Goal: Task Accomplishment & Management: Use online tool/utility

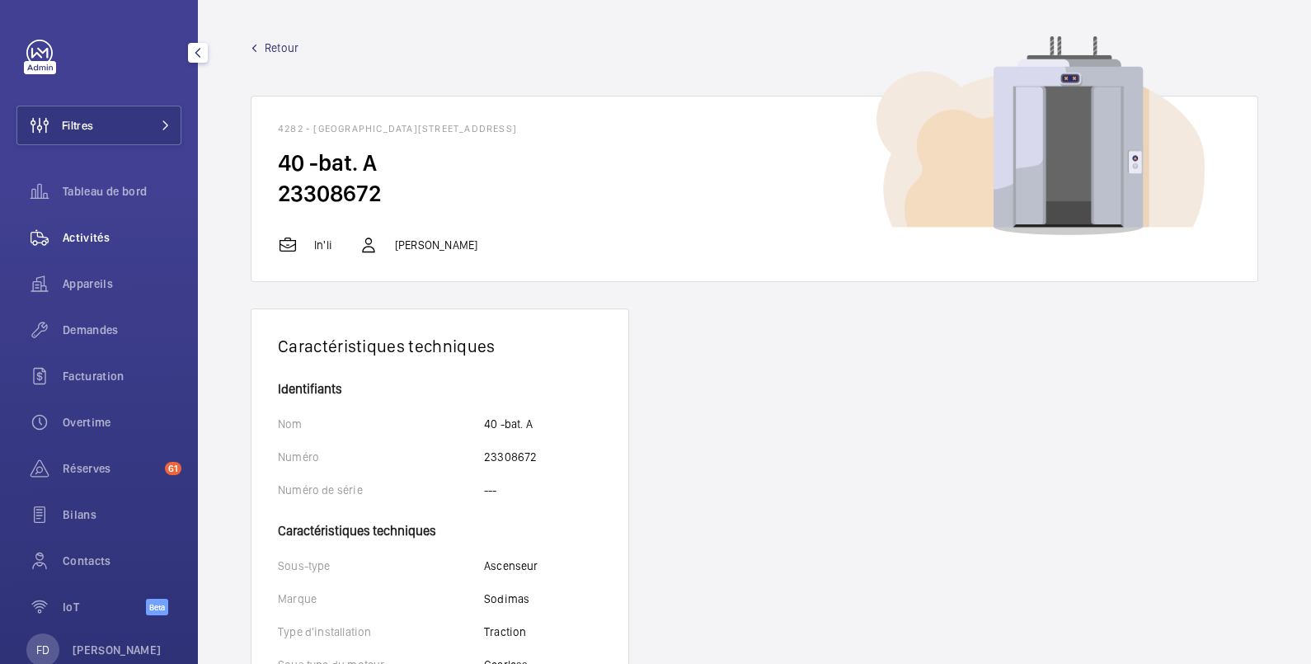
scroll to position [870, 0]
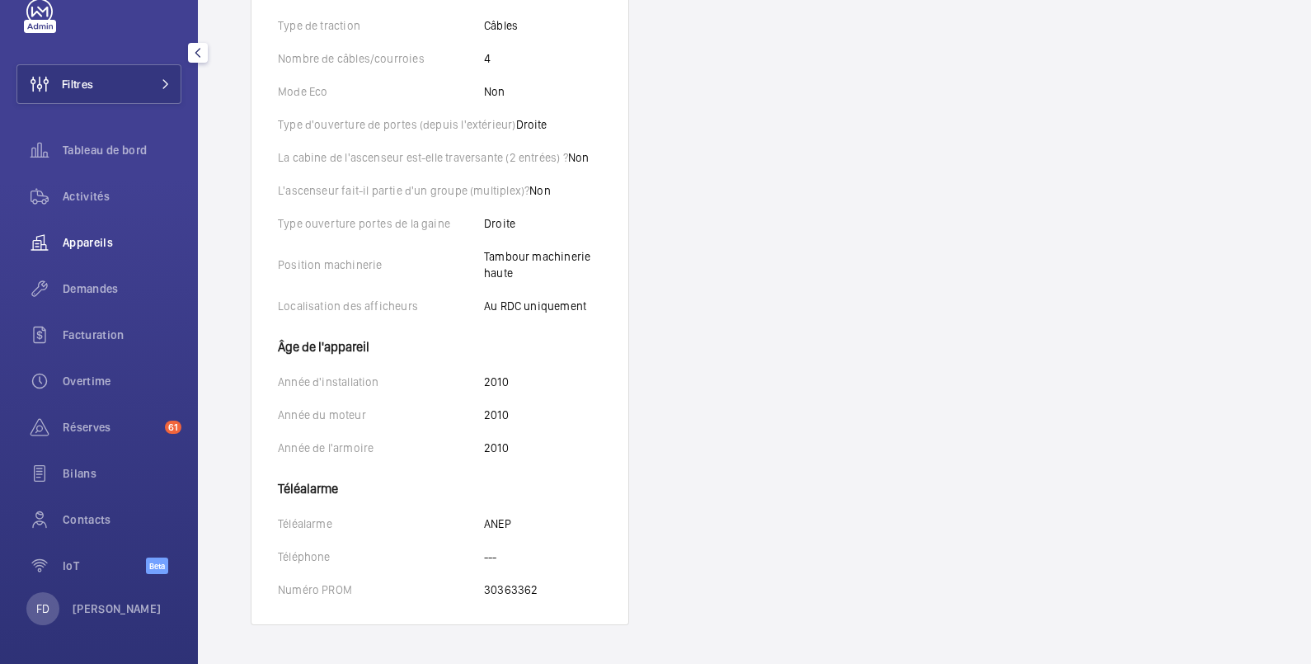
click at [86, 234] on span "Appareils" at bounding box center [122, 242] width 119 height 16
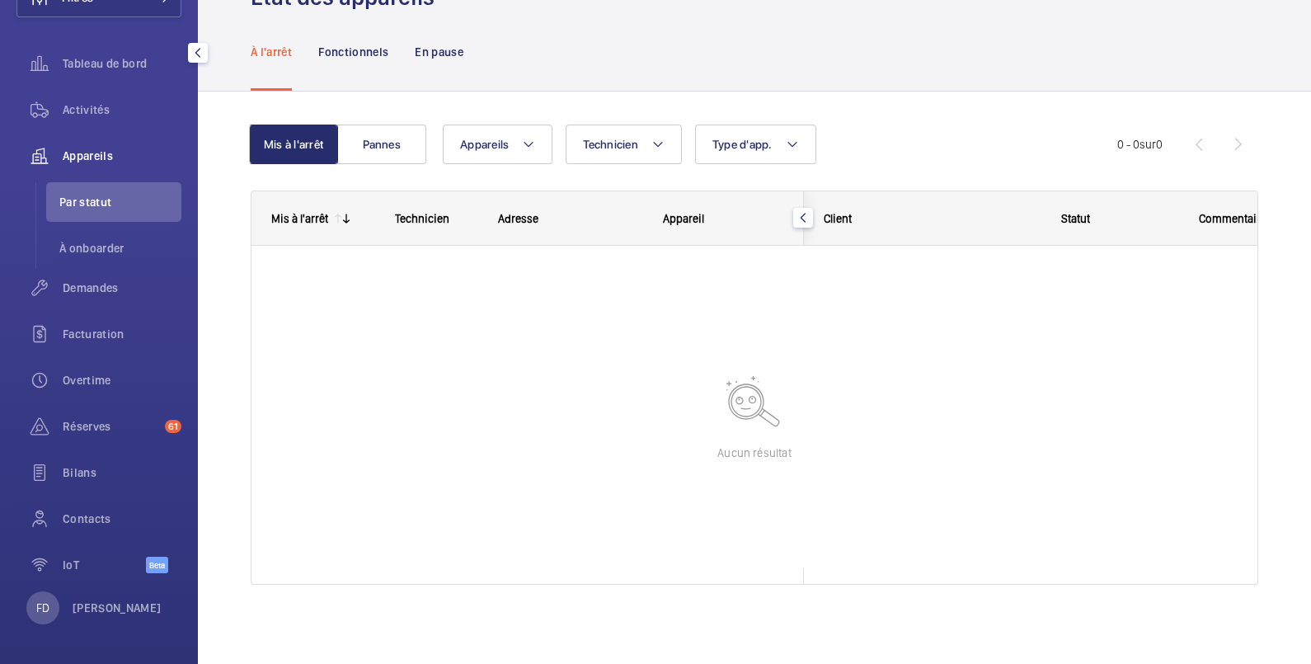
scroll to position [128, 0]
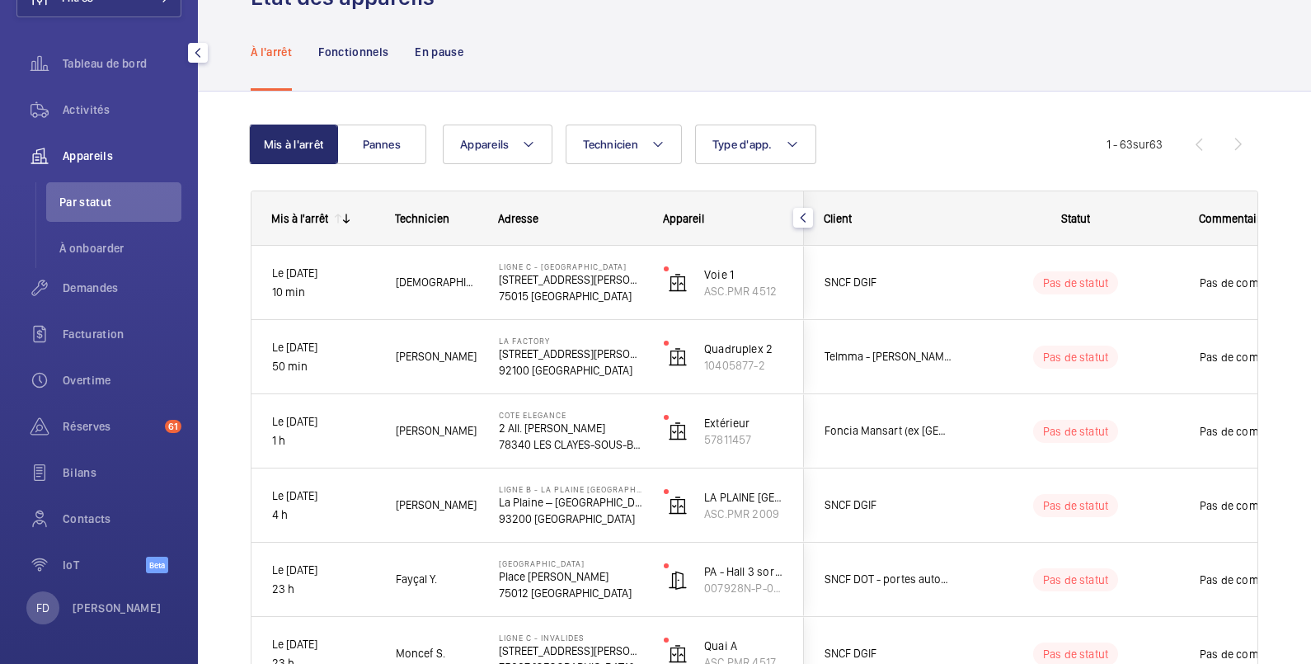
click at [95, 152] on span "Appareils" at bounding box center [122, 156] width 119 height 16
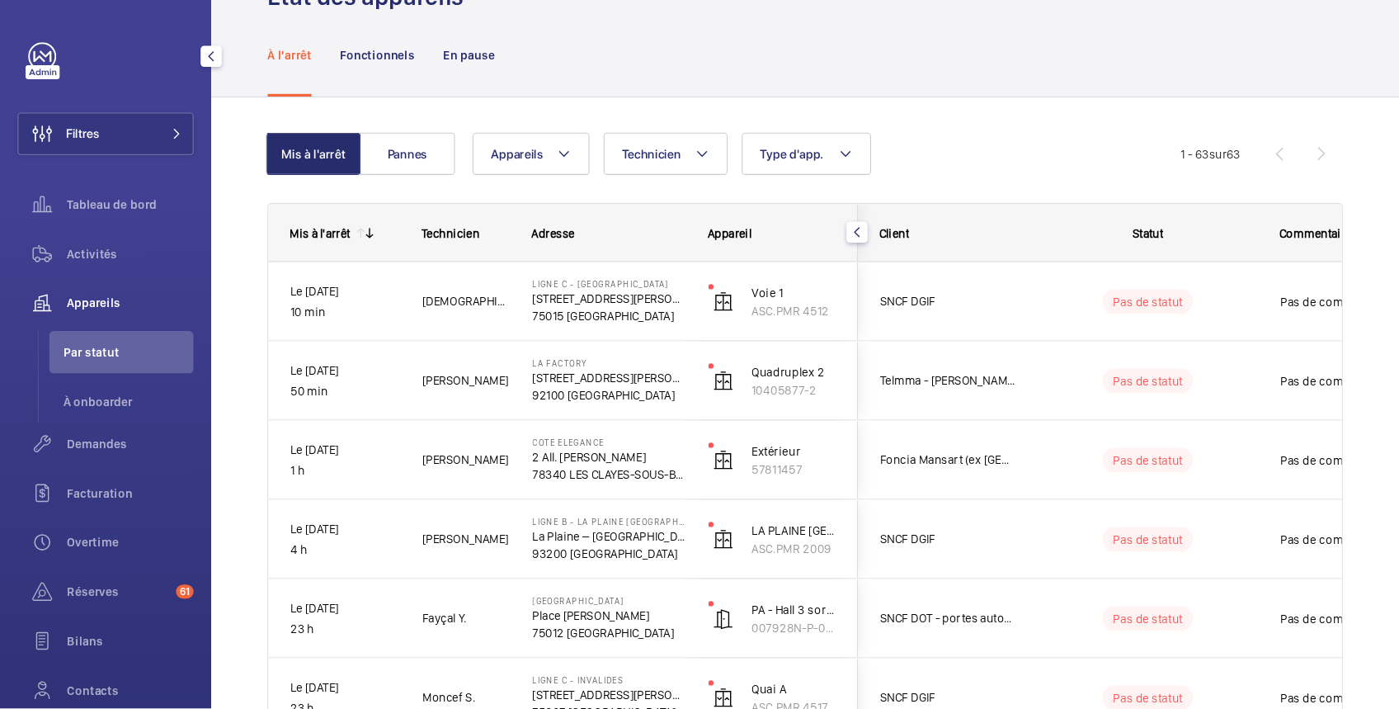
scroll to position [58, 0]
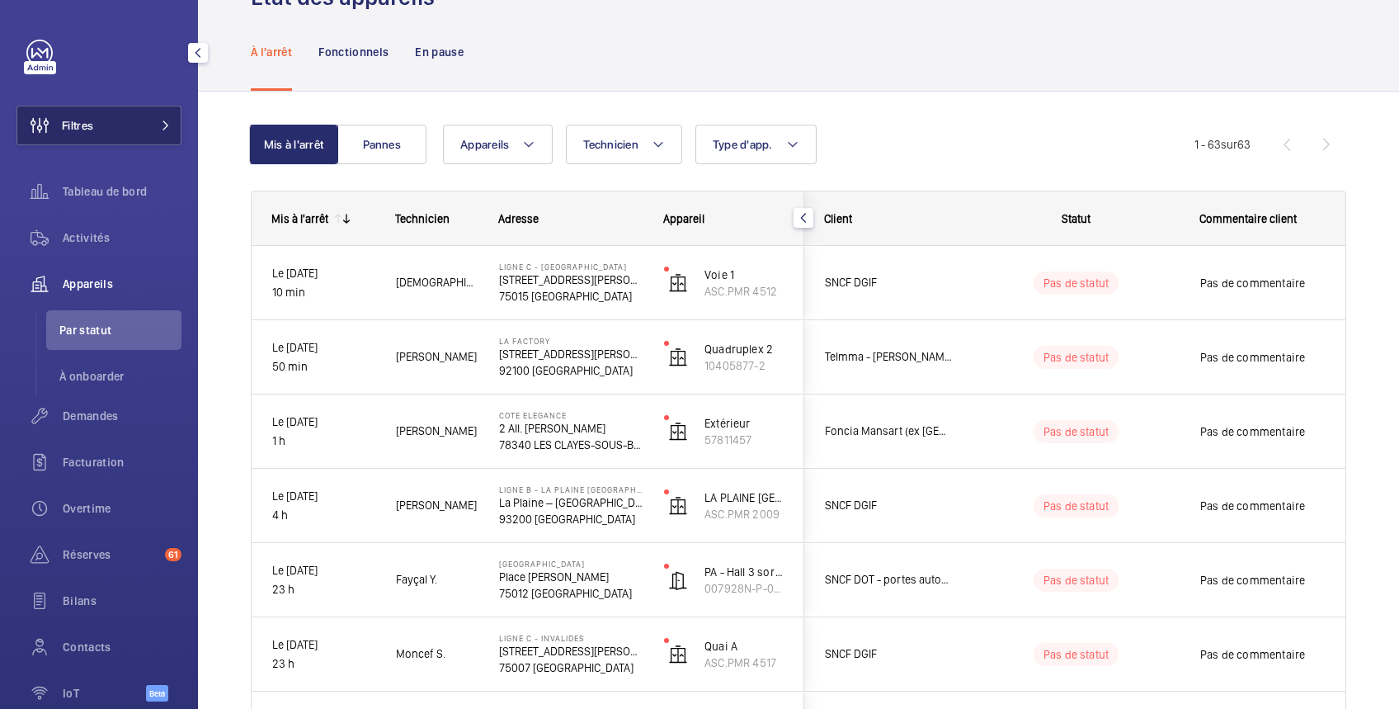
click at [106, 107] on button "Filtres" at bounding box center [98, 126] width 165 height 40
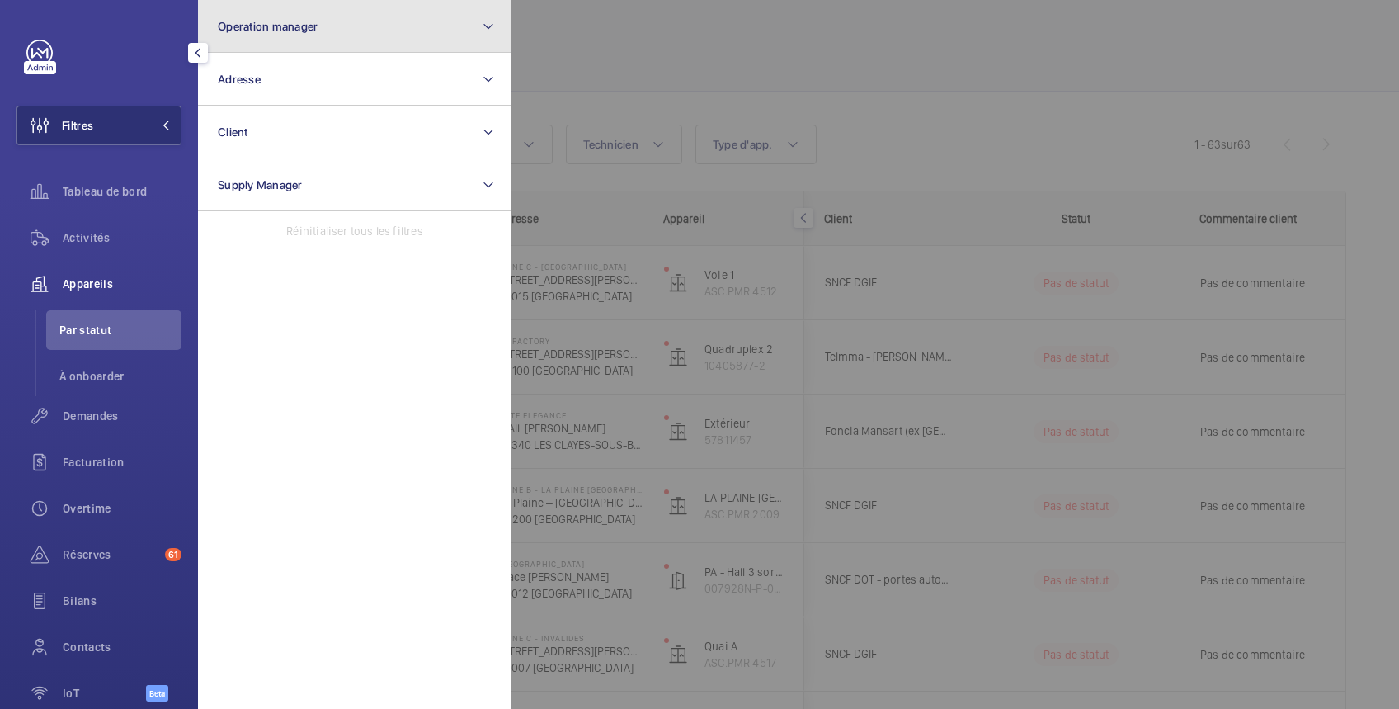
click at [243, 33] on button "Operation manager" at bounding box center [354, 26] width 313 height 53
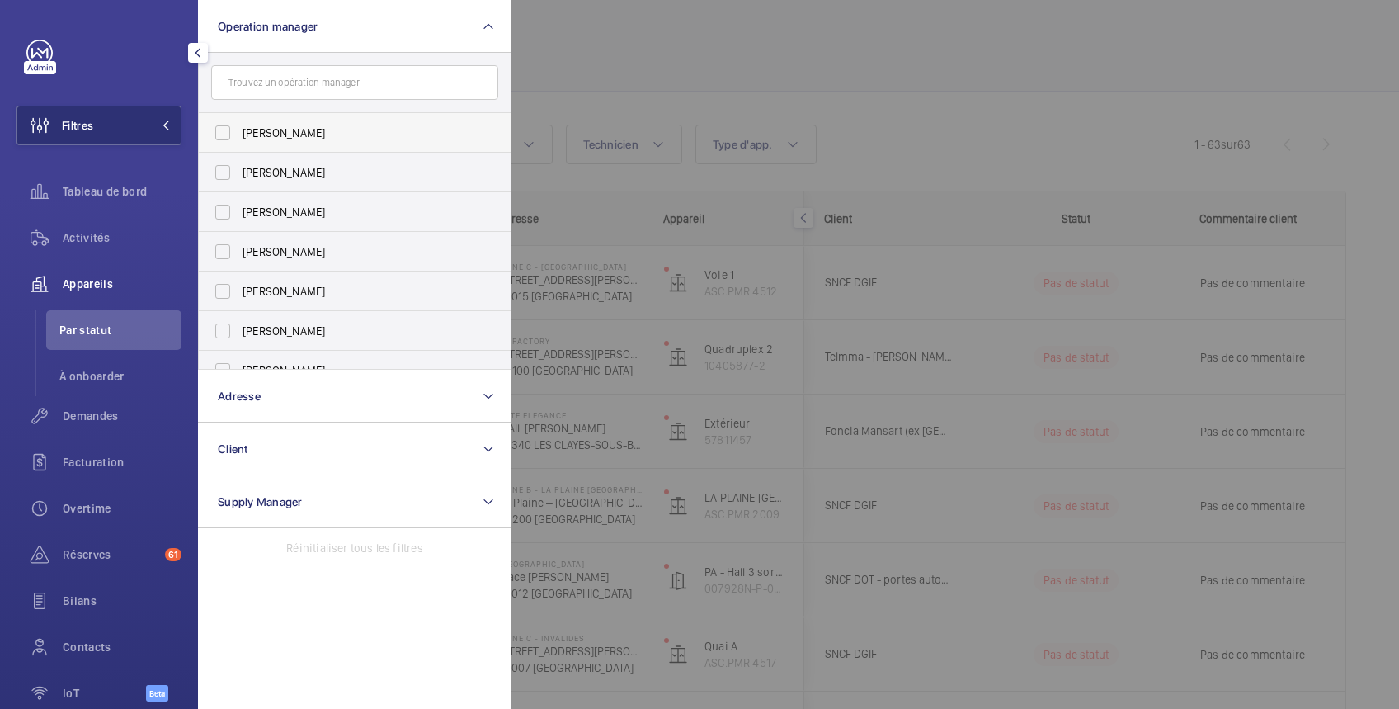
click at [252, 132] on span "[PERSON_NAME]" at bounding box center [355, 133] width 227 height 16
click at [239, 132] on input "[PERSON_NAME]" at bounding box center [222, 132] width 33 height 33
checkbox input "true"
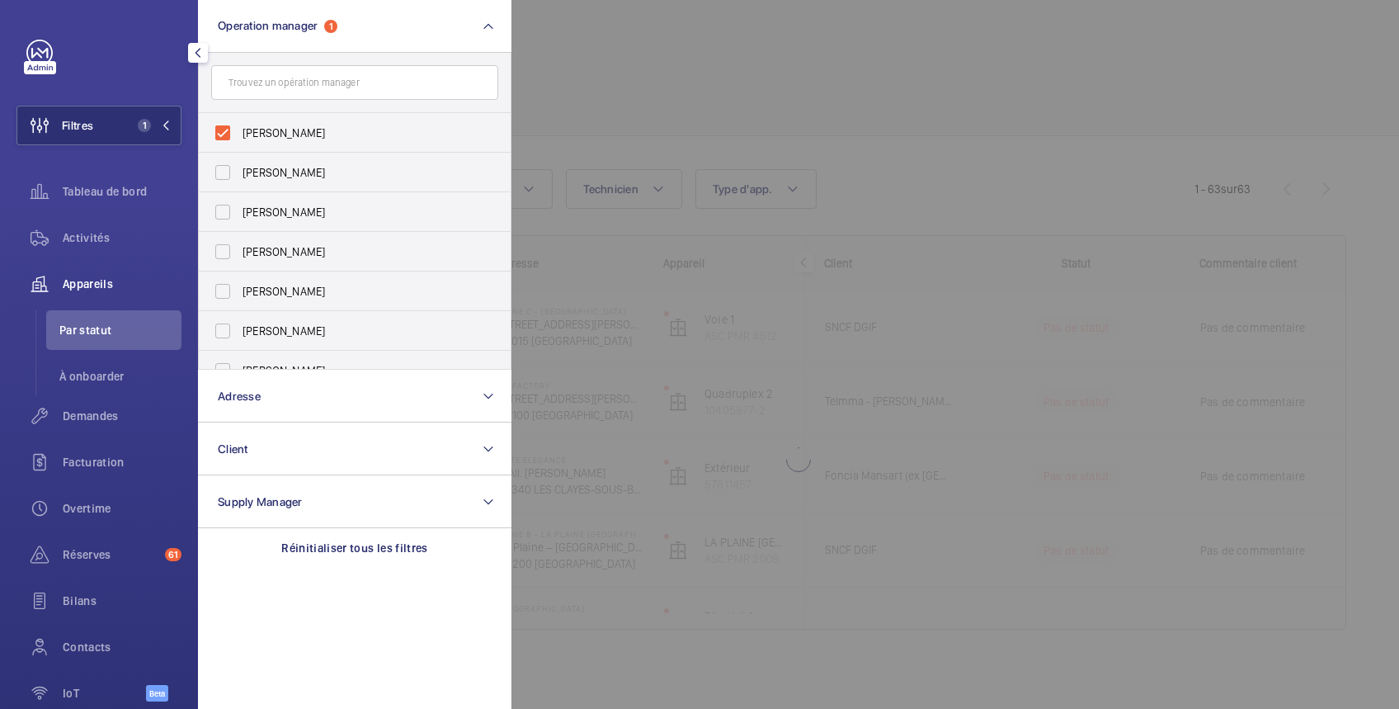
click at [666, 40] on div at bounding box center [1210, 354] width 1399 height 709
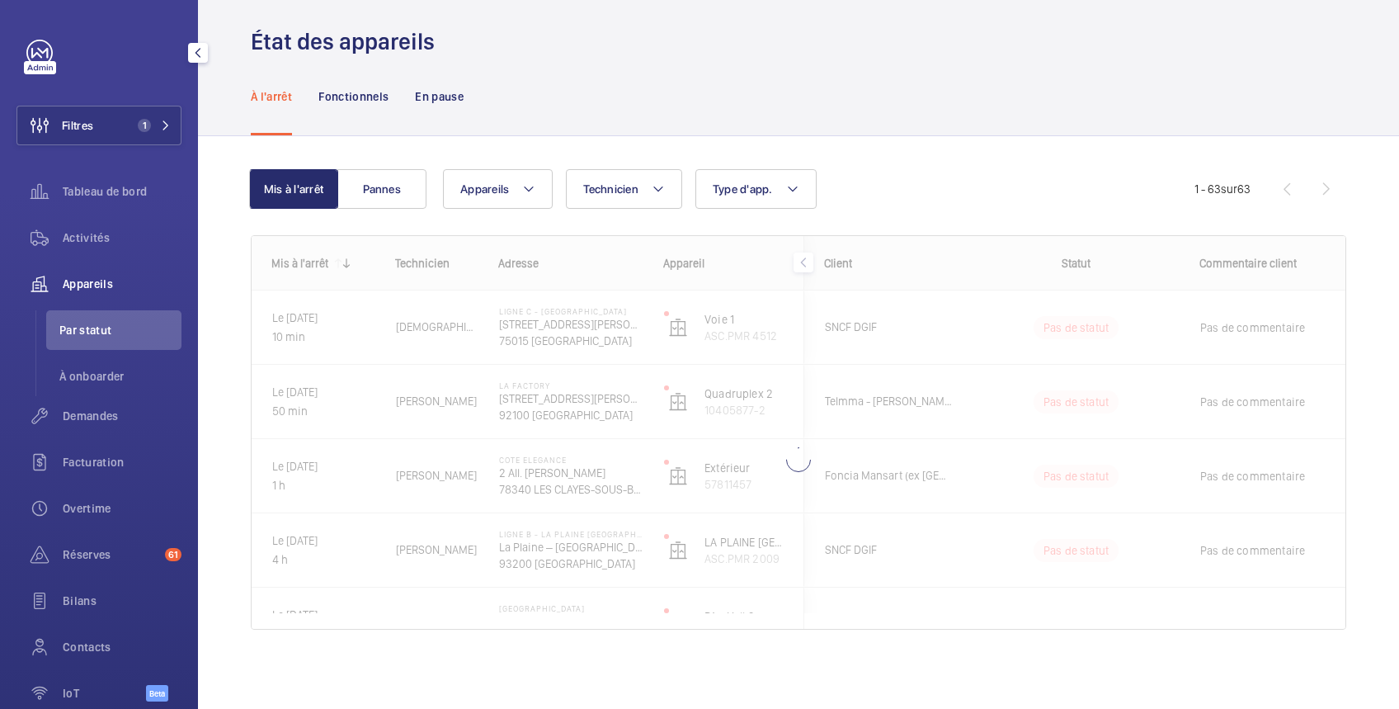
scroll to position [58, 0]
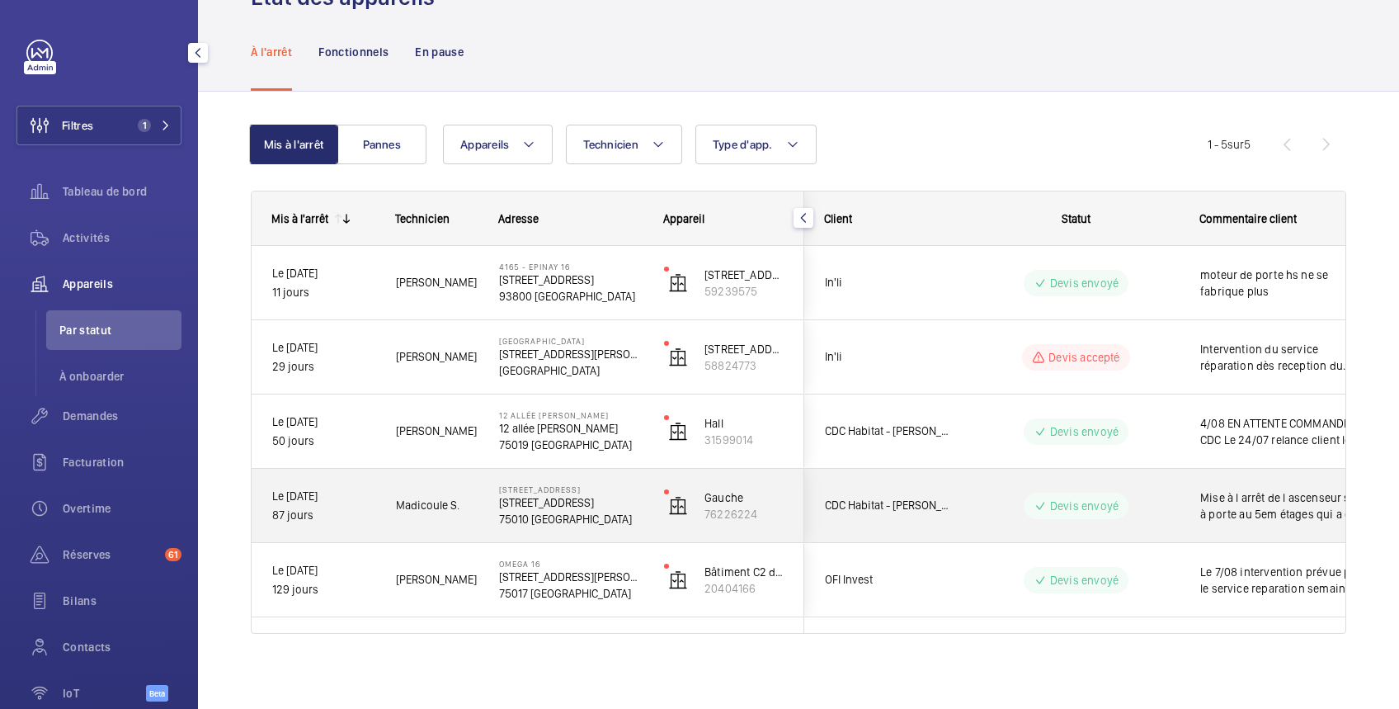
click at [1241, 496] on span "Mise à l arrêt de l ascenseur suite à porte au 5em étages qui a été forcée Devi…" at bounding box center [1285, 505] width 171 height 33
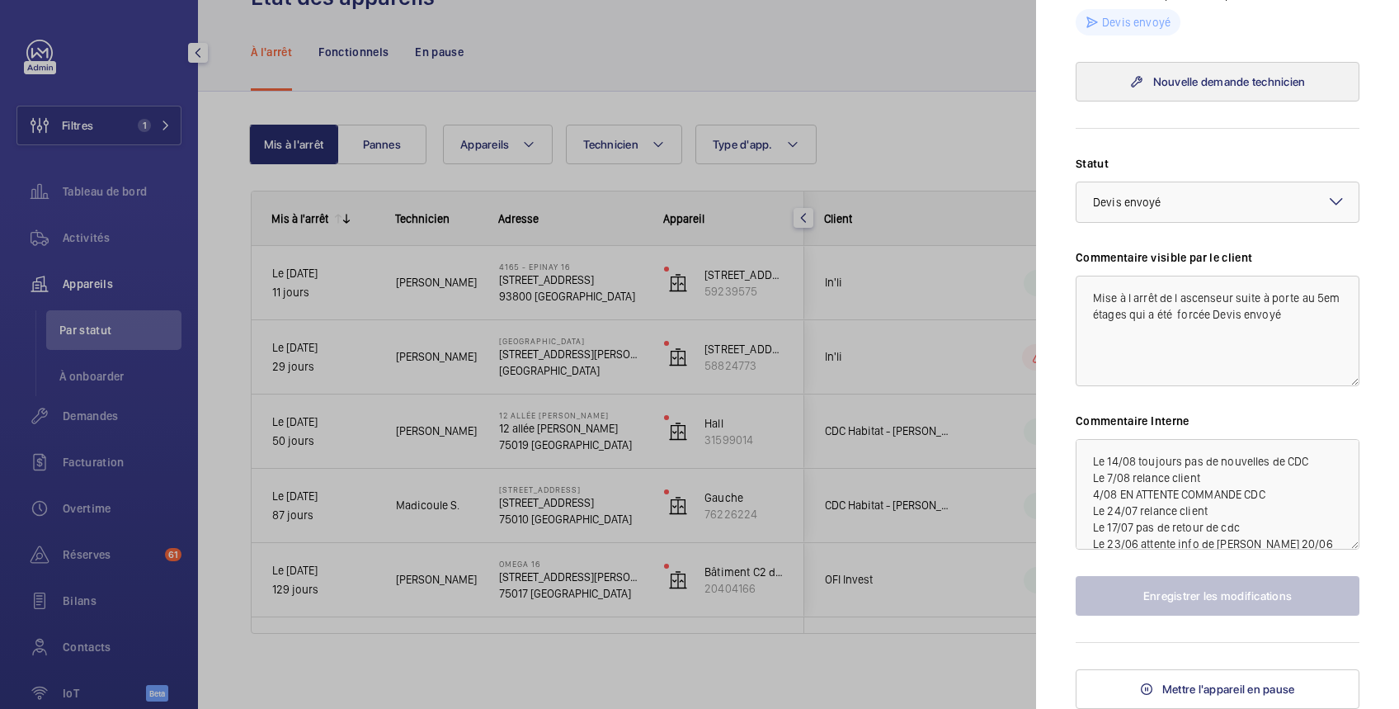
scroll to position [293, 0]
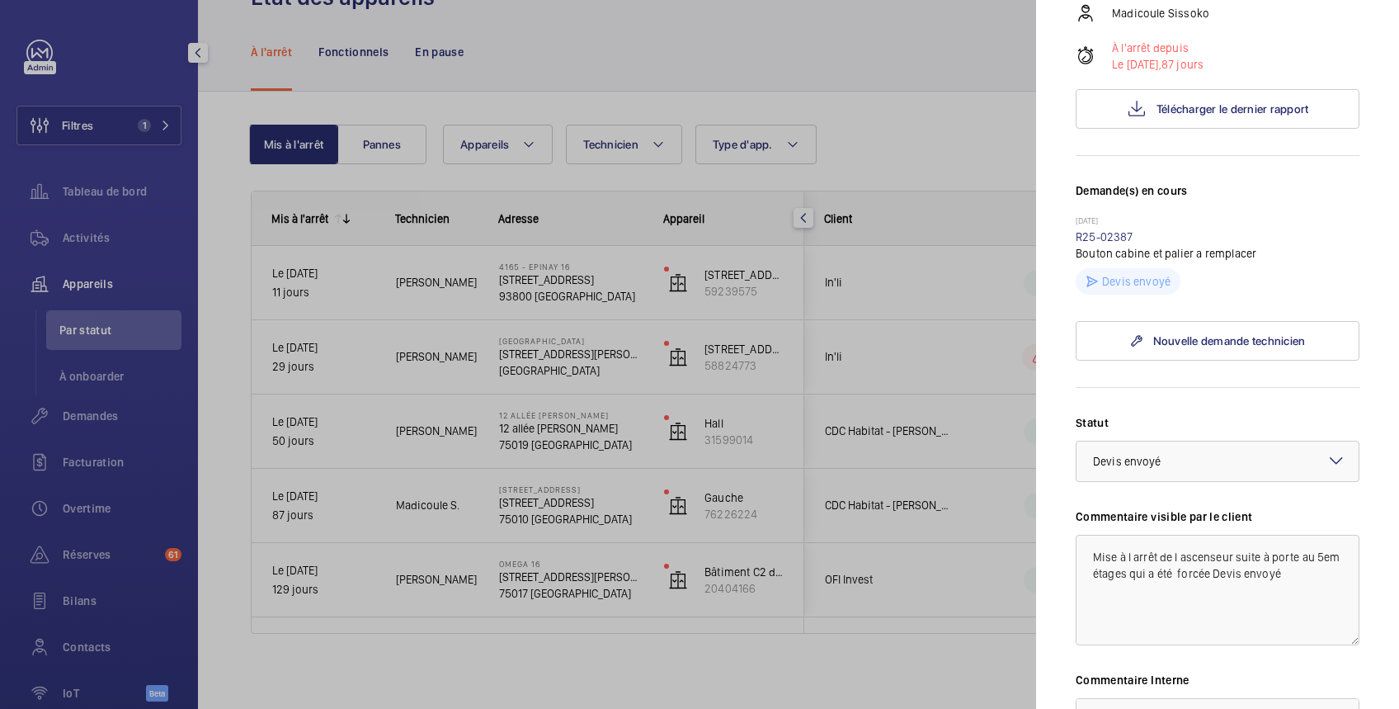
click at [60, 134] on div at bounding box center [699, 354] width 1399 height 709
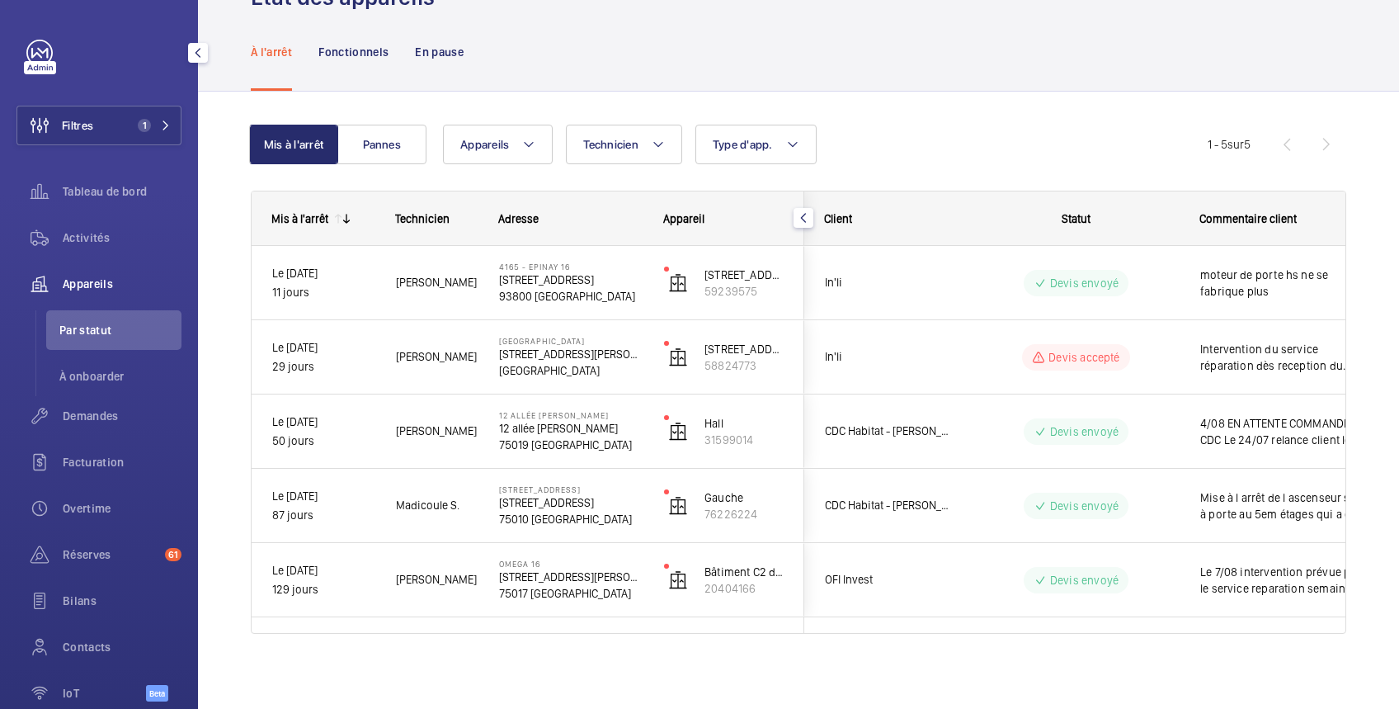
scroll to position [0, 0]
click at [120, 127] on button "Filtres 1" at bounding box center [98, 126] width 165 height 40
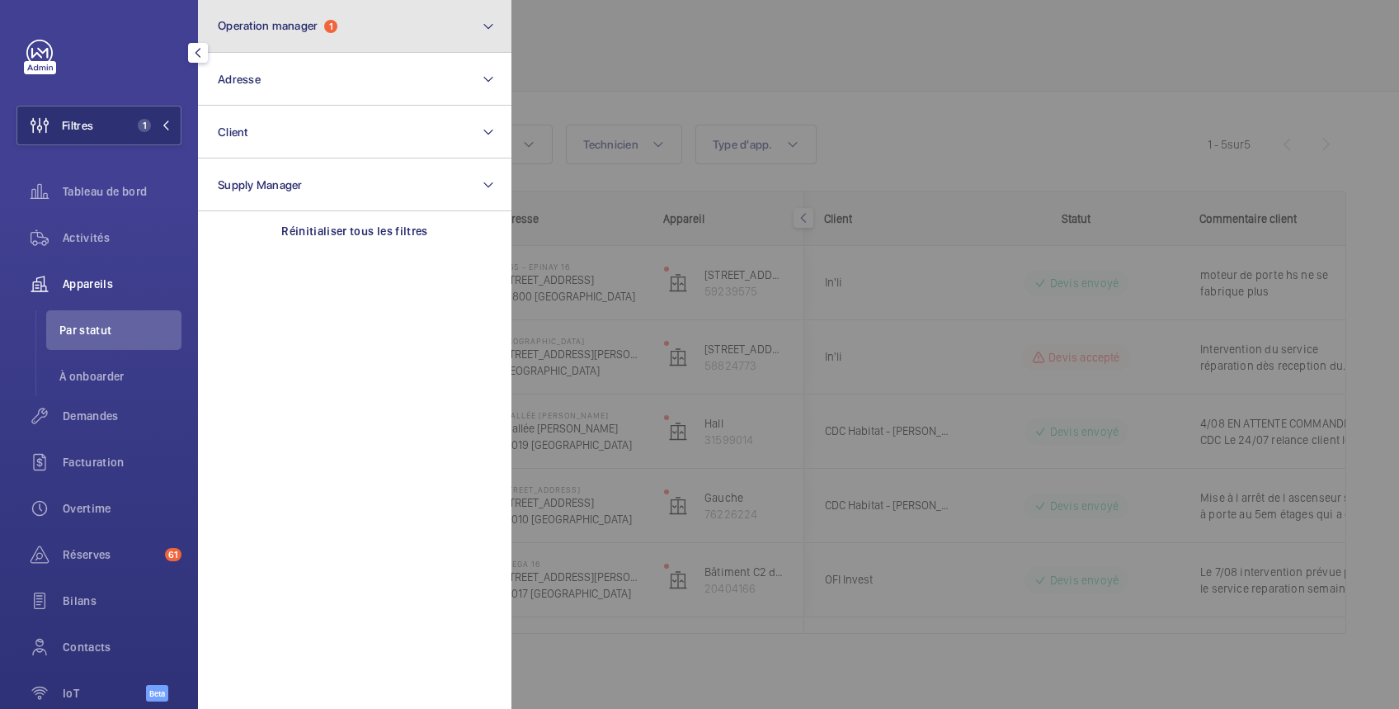
click at [248, 34] on button "Operation manager 1" at bounding box center [354, 26] width 313 height 53
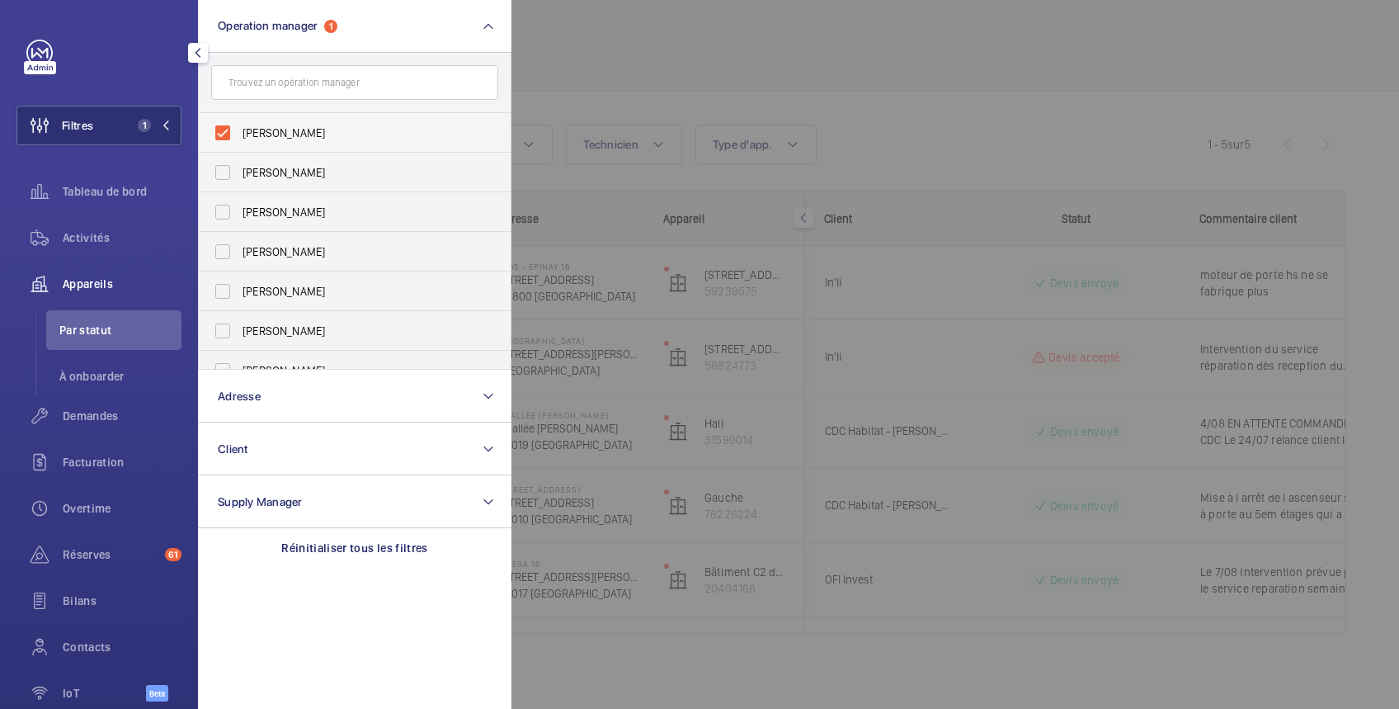
click at [252, 133] on span "[PERSON_NAME]" at bounding box center [355, 133] width 227 height 16
click at [239, 133] on input "[PERSON_NAME]" at bounding box center [222, 132] width 33 height 33
checkbox input "false"
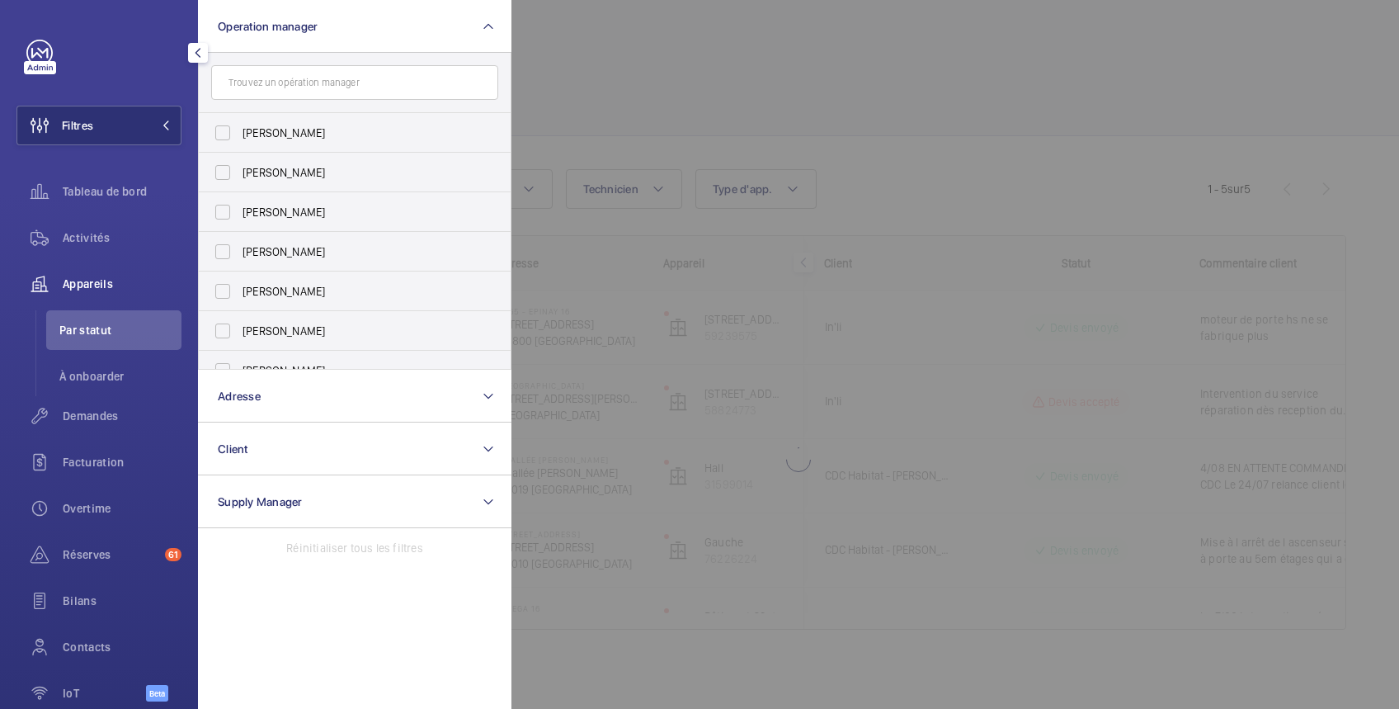
click at [652, 53] on div at bounding box center [1210, 354] width 1399 height 709
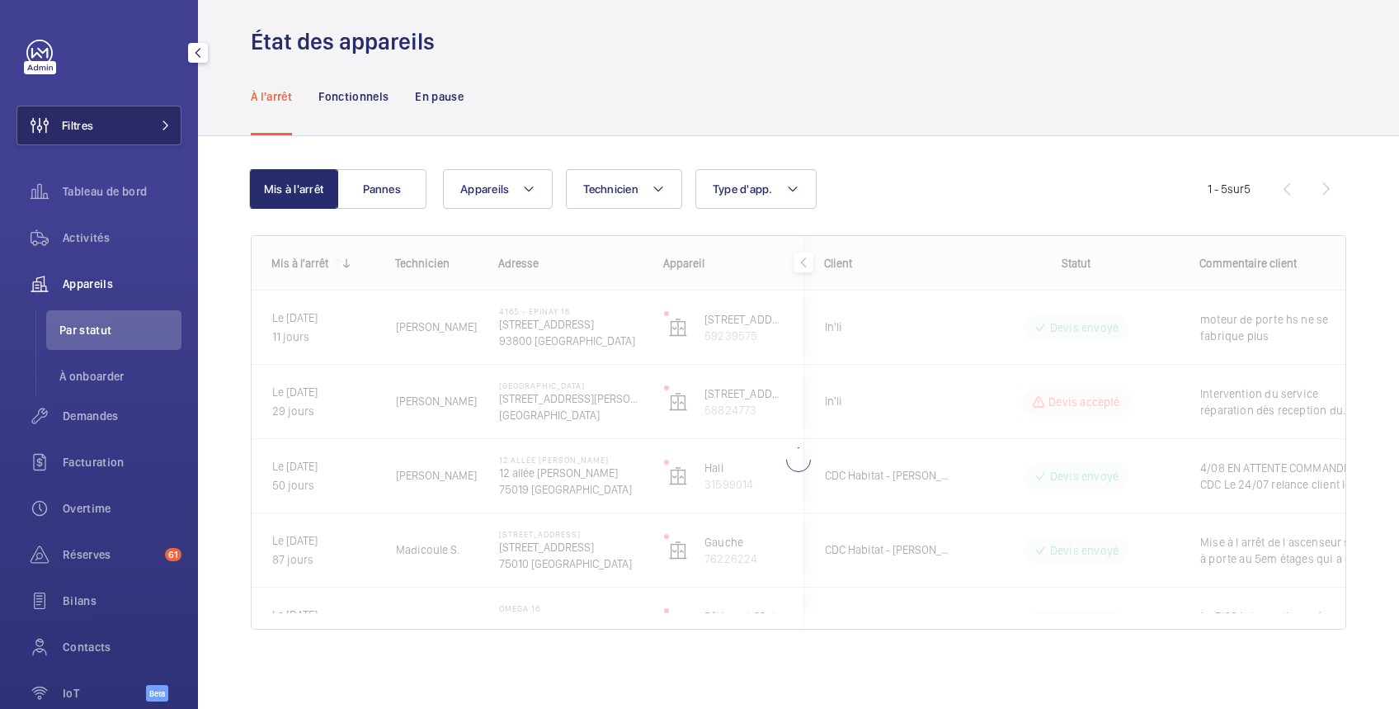
click at [108, 129] on button "Filtres" at bounding box center [98, 126] width 165 height 40
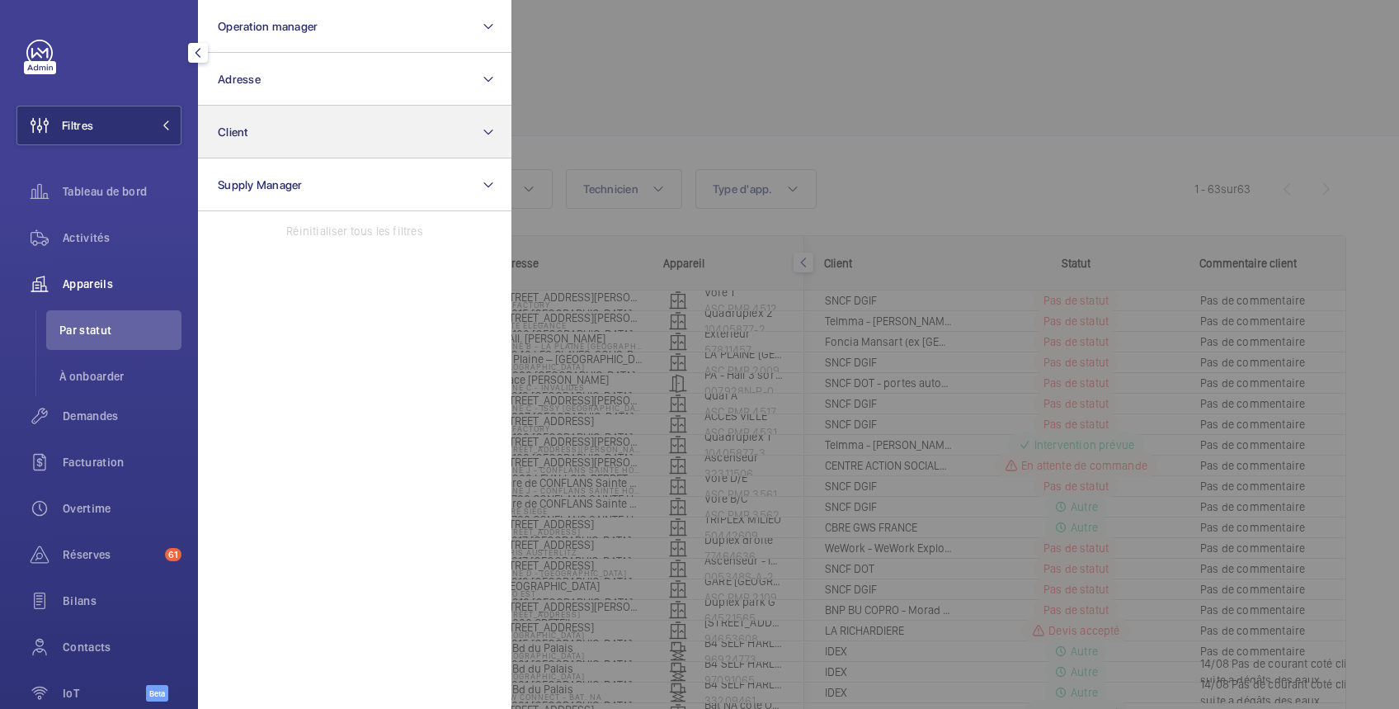
scroll to position [58, 0]
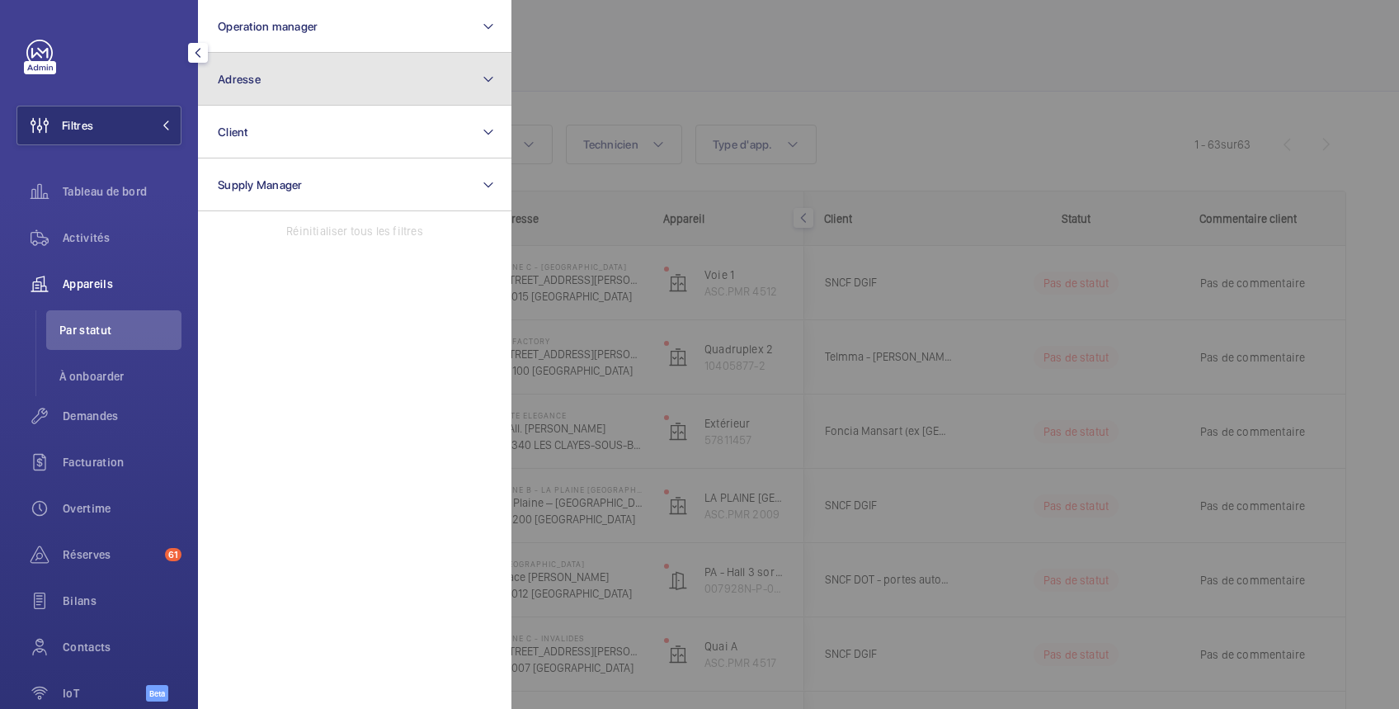
click at [253, 76] on span "Adresse" at bounding box center [239, 79] width 43 height 13
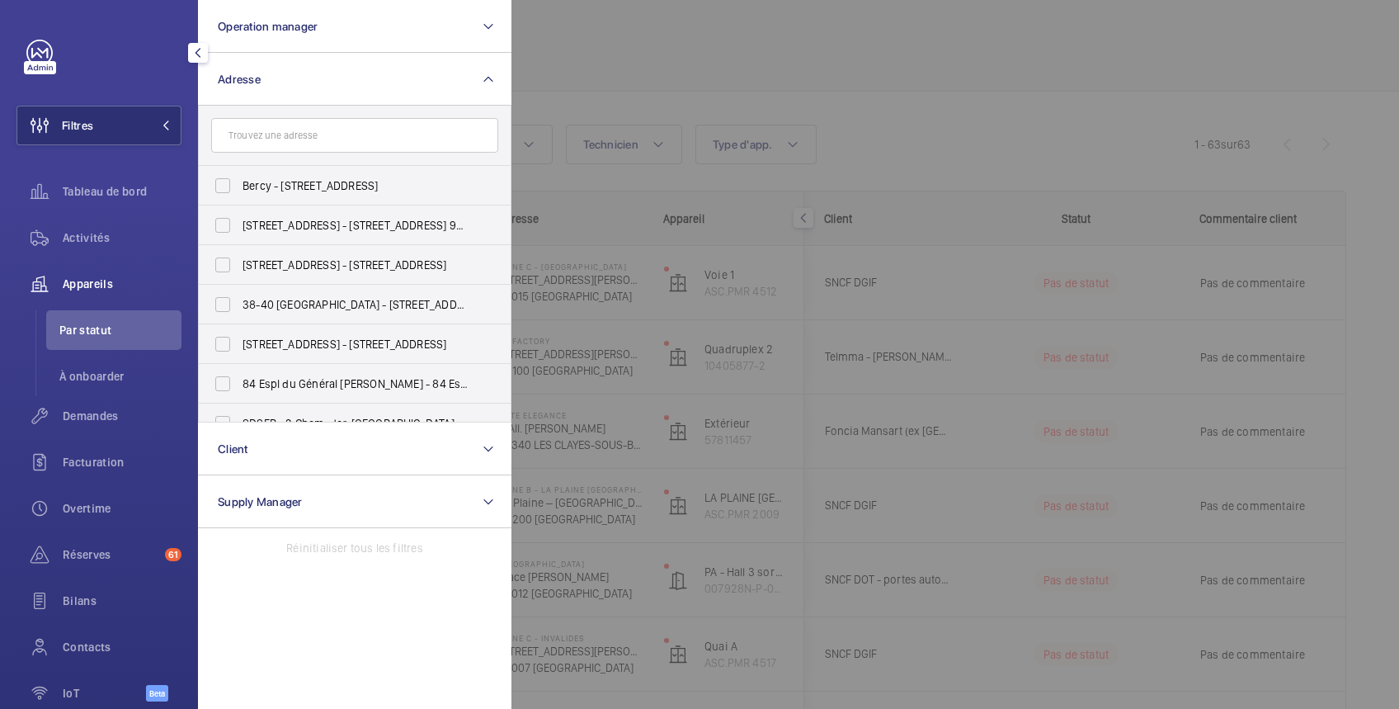
click at [244, 140] on input "text" at bounding box center [354, 135] width 287 height 35
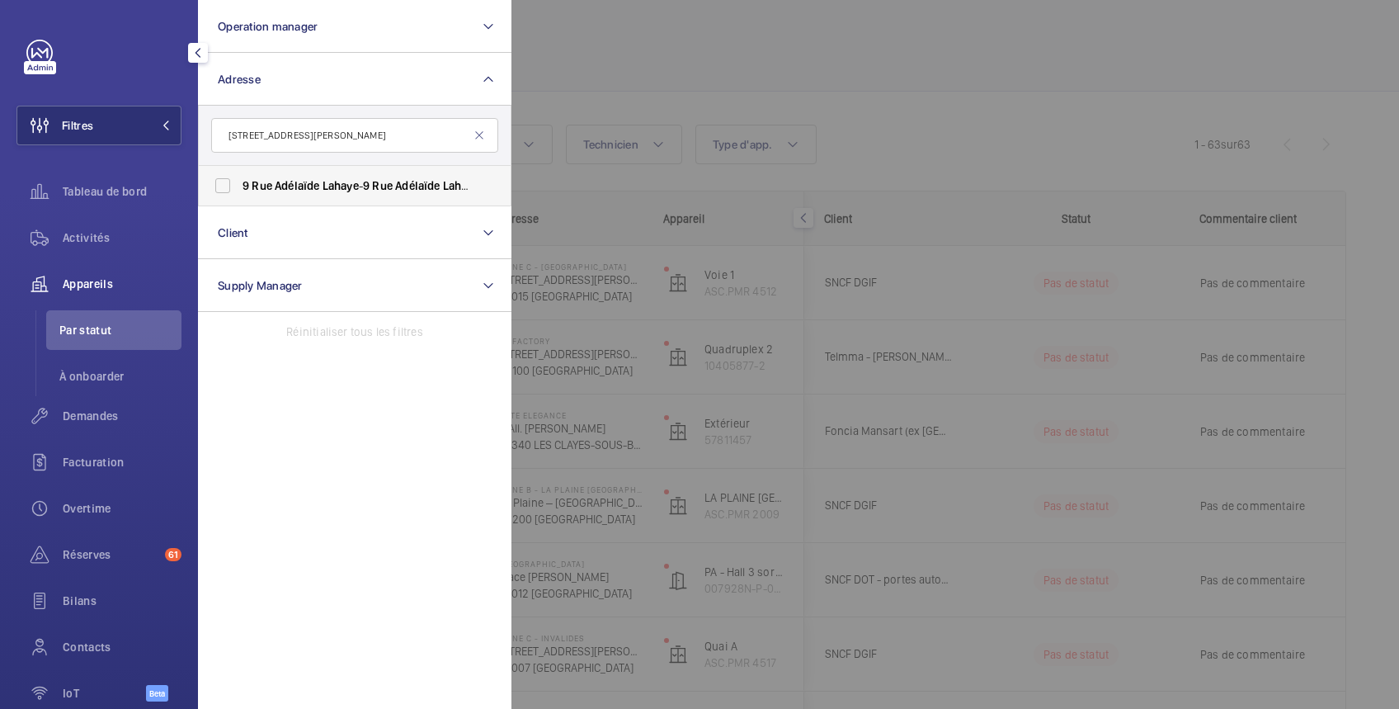
type input "[STREET_ADDRESS][PERSON_NAME]"
click at [230, 179] on label "[STREET_ADDRESS] Lahaye - [STREET_ADDRESS][PERSON_NAME]" at bounding box center [342, 186] width 287 height 40
click at [230, 179] on input "[STREET_ADDRESS] Lahaye - [STREET_ADDRESS][PERSON_NAME]" at bounding box center [222, 185] width 33 height 33
checkbox input "true"
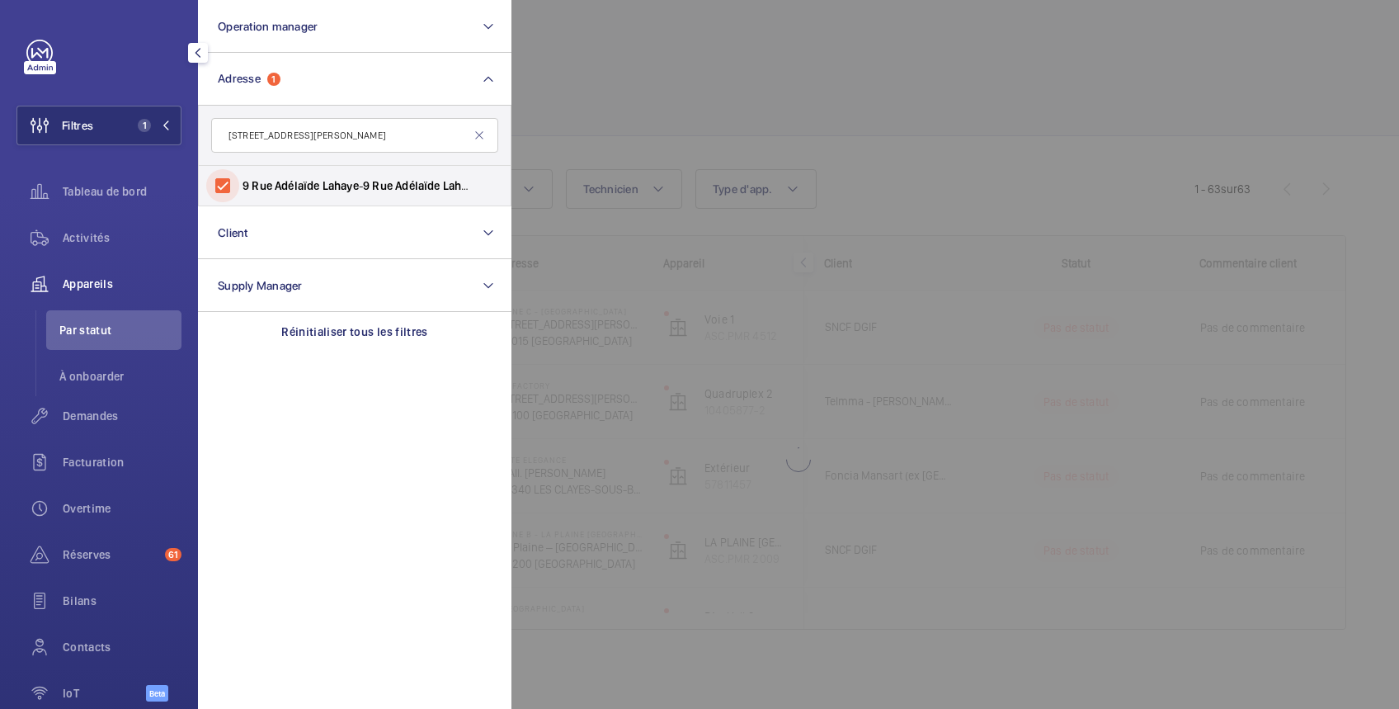
scroll to position [13, 0]
click at [765, 57] on div at bounding box center [1210, 354] width 1399 height 709
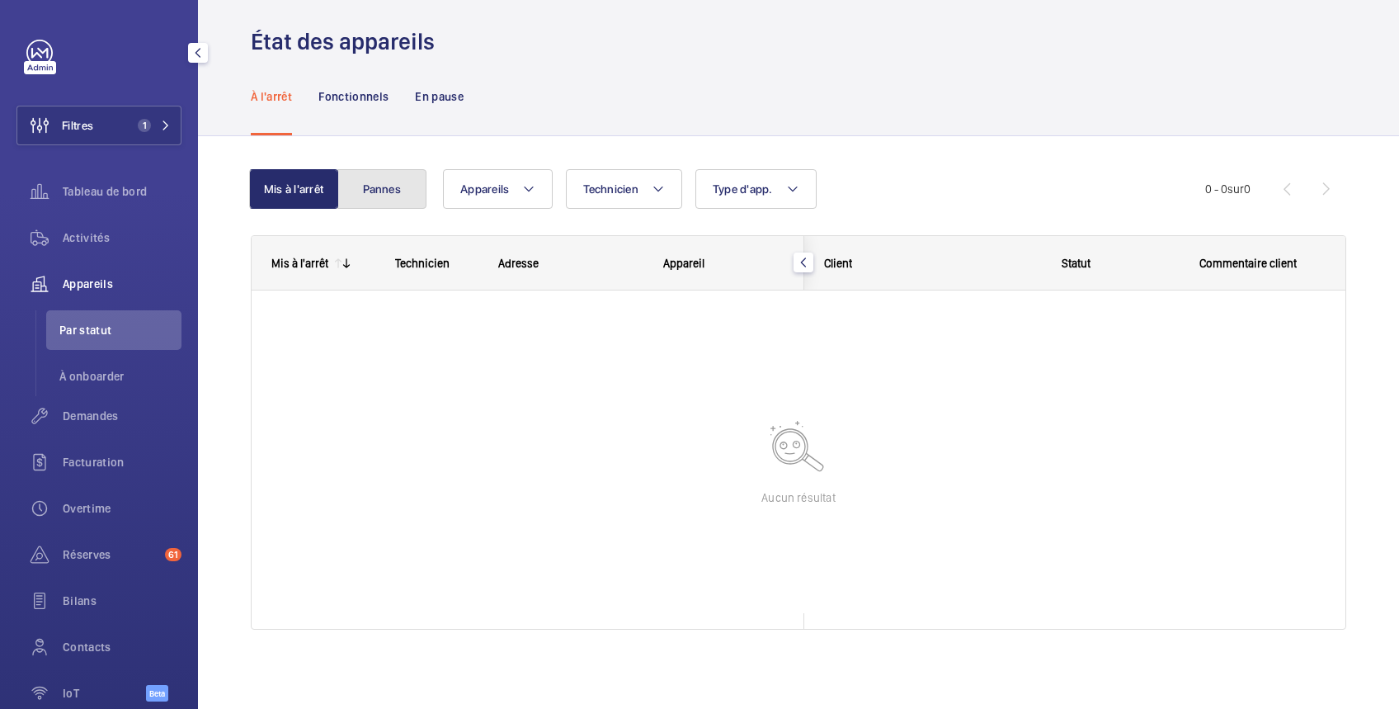
click at [379, 190] on button "Pannes" at bounding box center [381, 189] width 89 height 40
click at [86, 235] on span "Activités" at bounding box center [122, 237] width 119 height 16
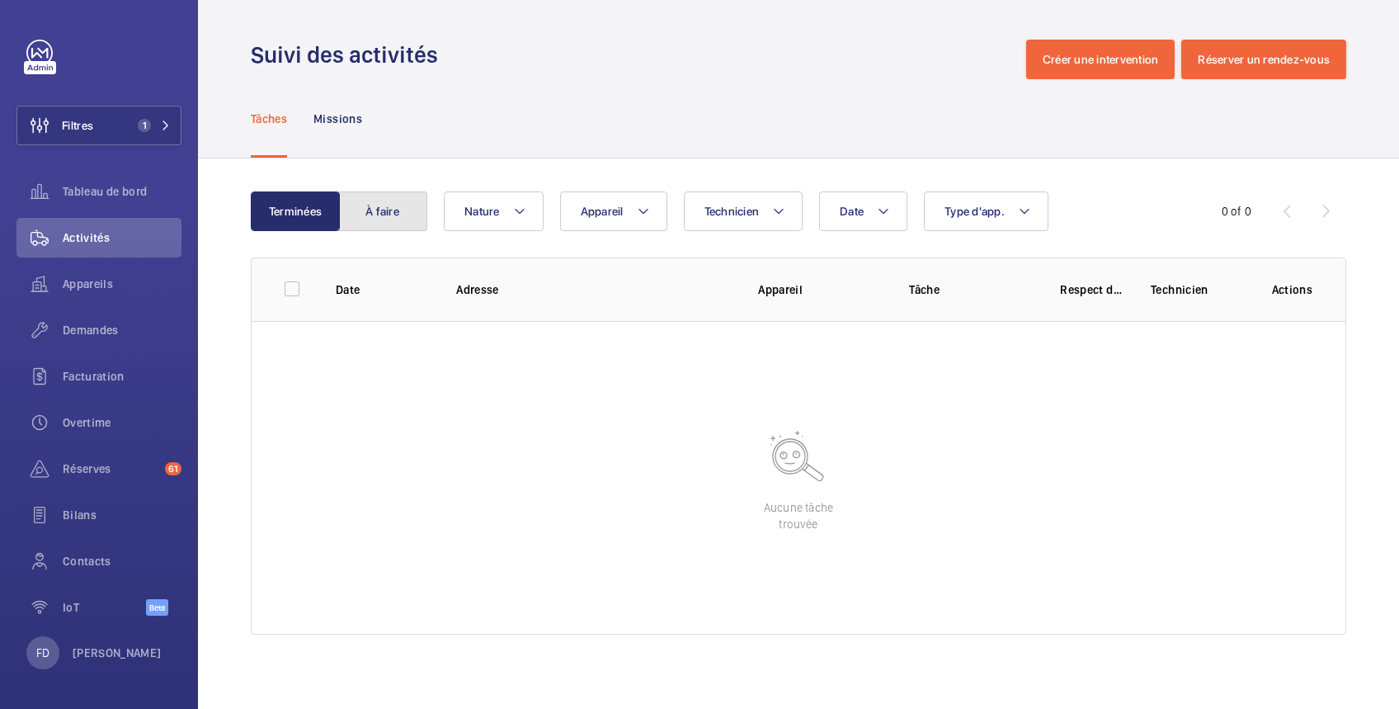
click at [381, 214] on button "À faire" at bounding box center [382, 211] width 89 height 40
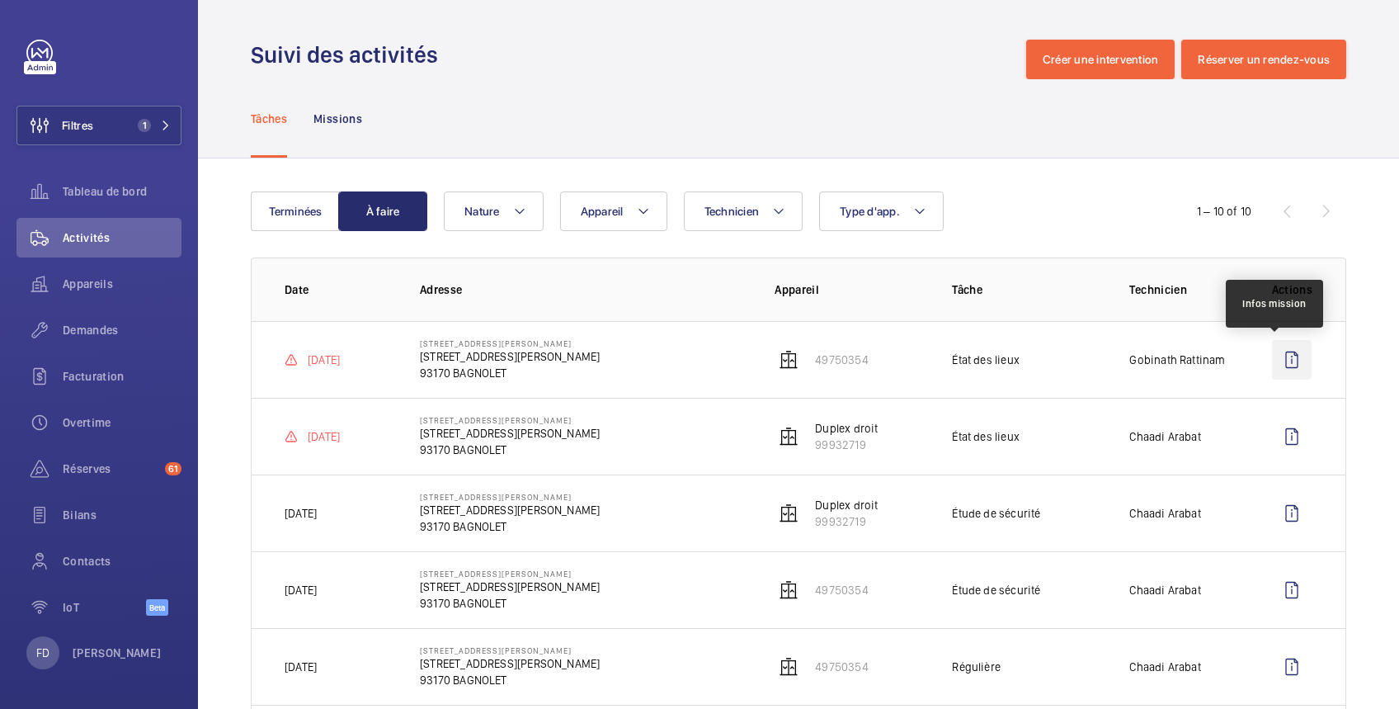
click at [1275, 355] on wm-front-icon-button at bounding box center [1292, 360] width 40 height 40
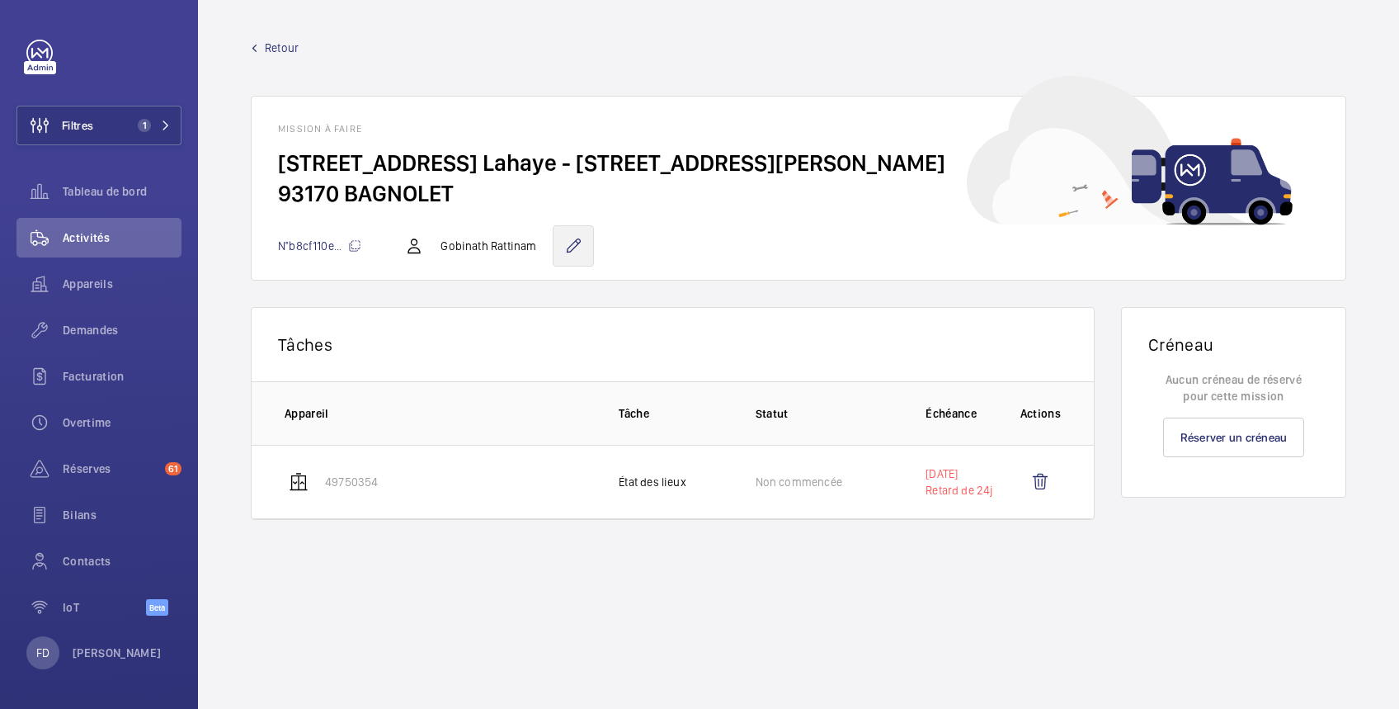
click at [567, 239] on wm-front-icon-button at bounding box center [573, 245] width 41 height 41
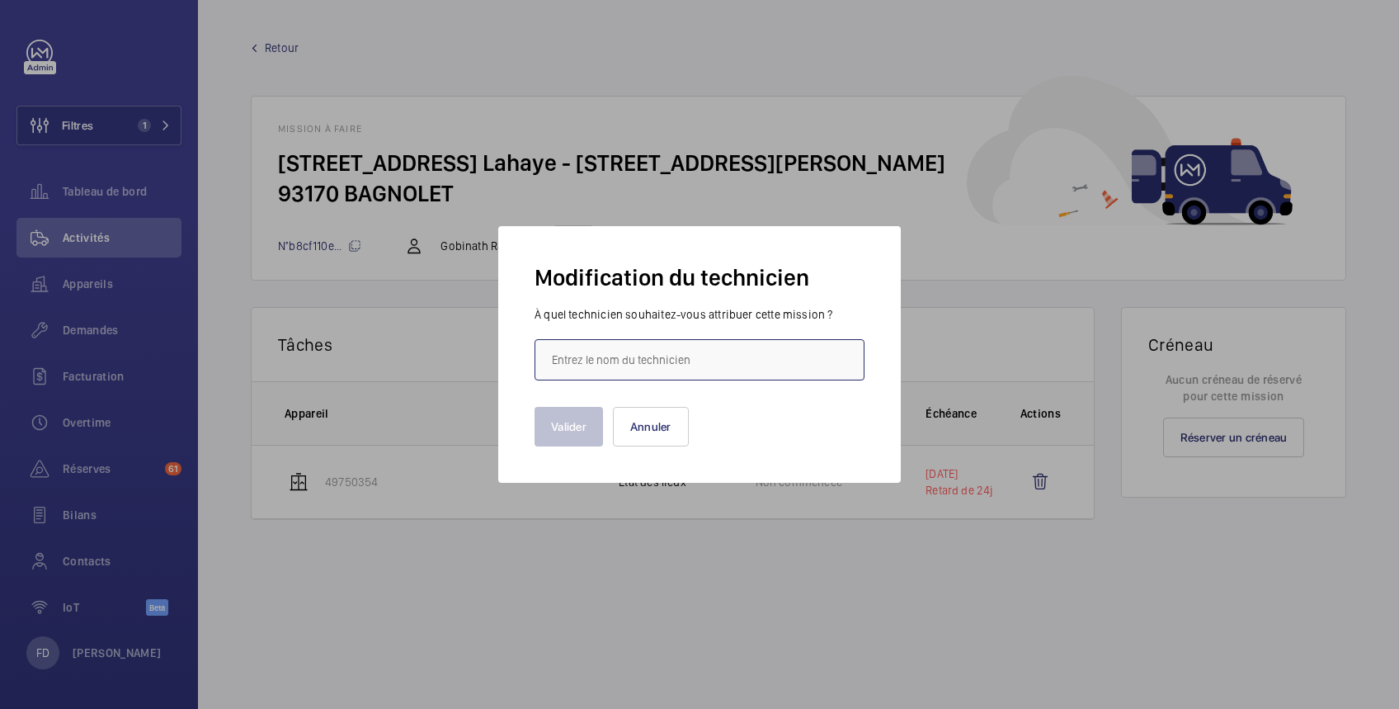
click at [600, 361] on input "text" at bounding box center [699, 359] width 330 height 41
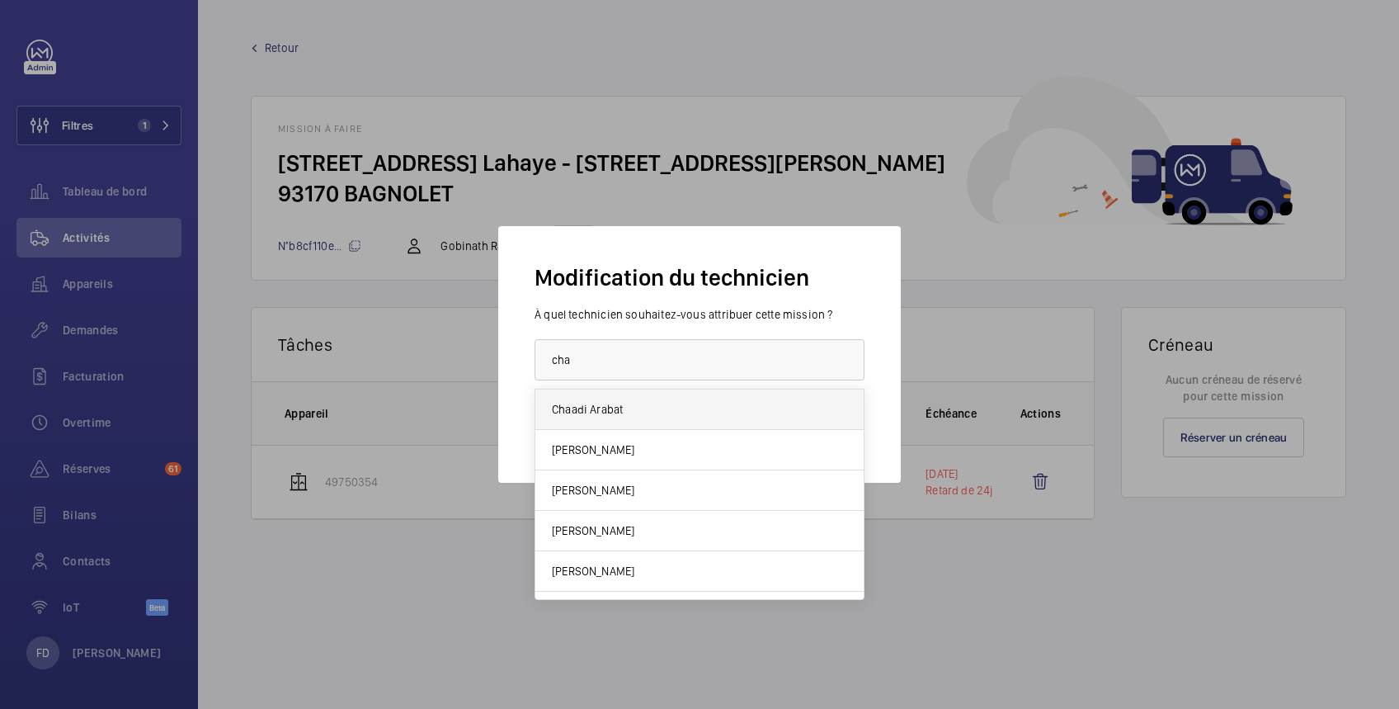
click at [595, 407] on span "Chaadi Arabat" at bounding box center [587, 409] width 71 height 16
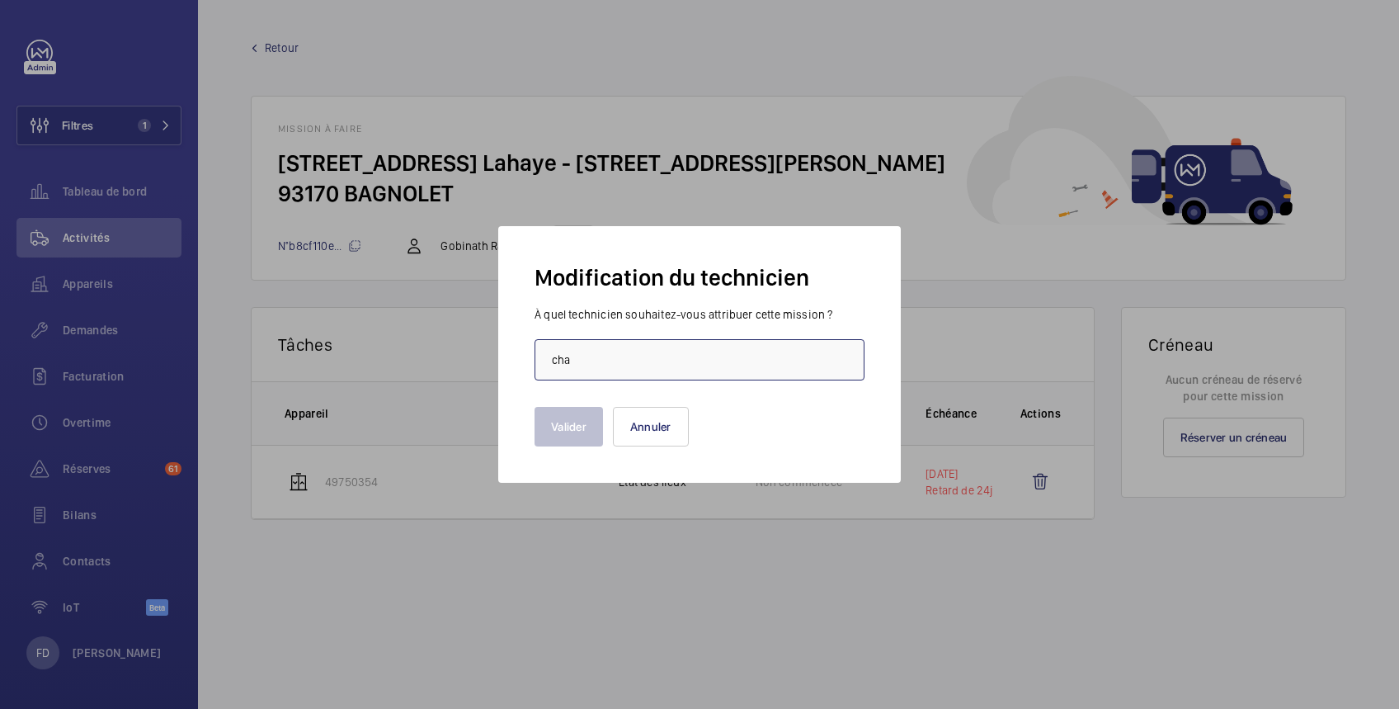
type input "Chaadi Arabat"
click at [559, 425] on button "Valider" at bounding box center [568, 427] width 68 height 40
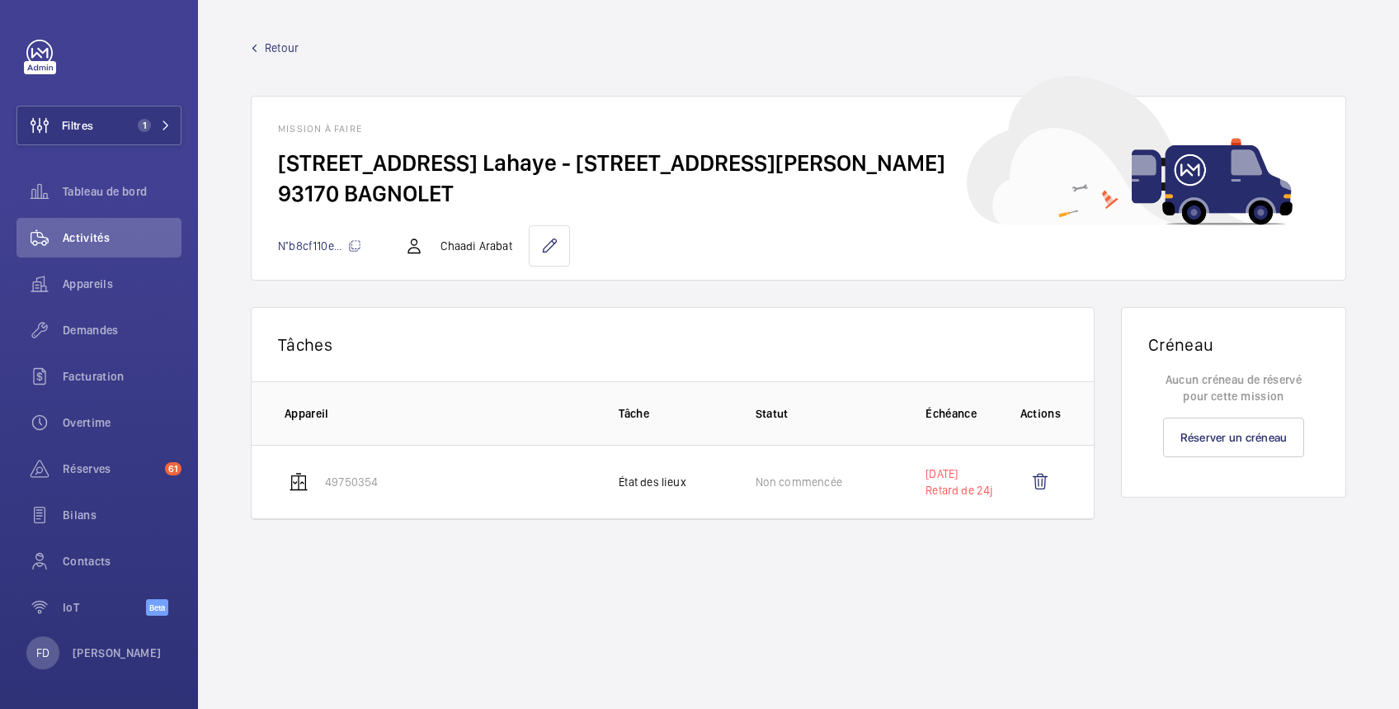
click at [277, 46] on span "Retour" at bounding box center [282, 48] width 34 height 16
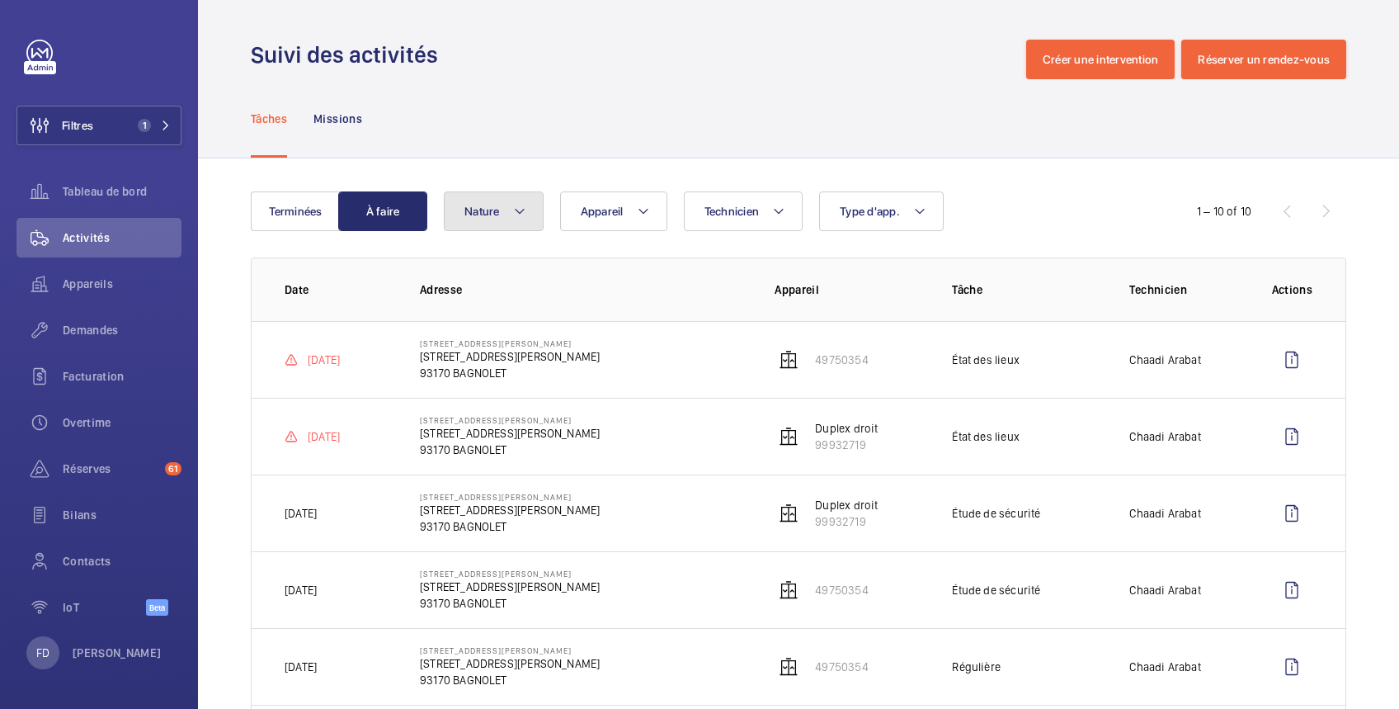
click at [490, 212] on span "Nature" at bounding box center [481, 211] width 35 height 13
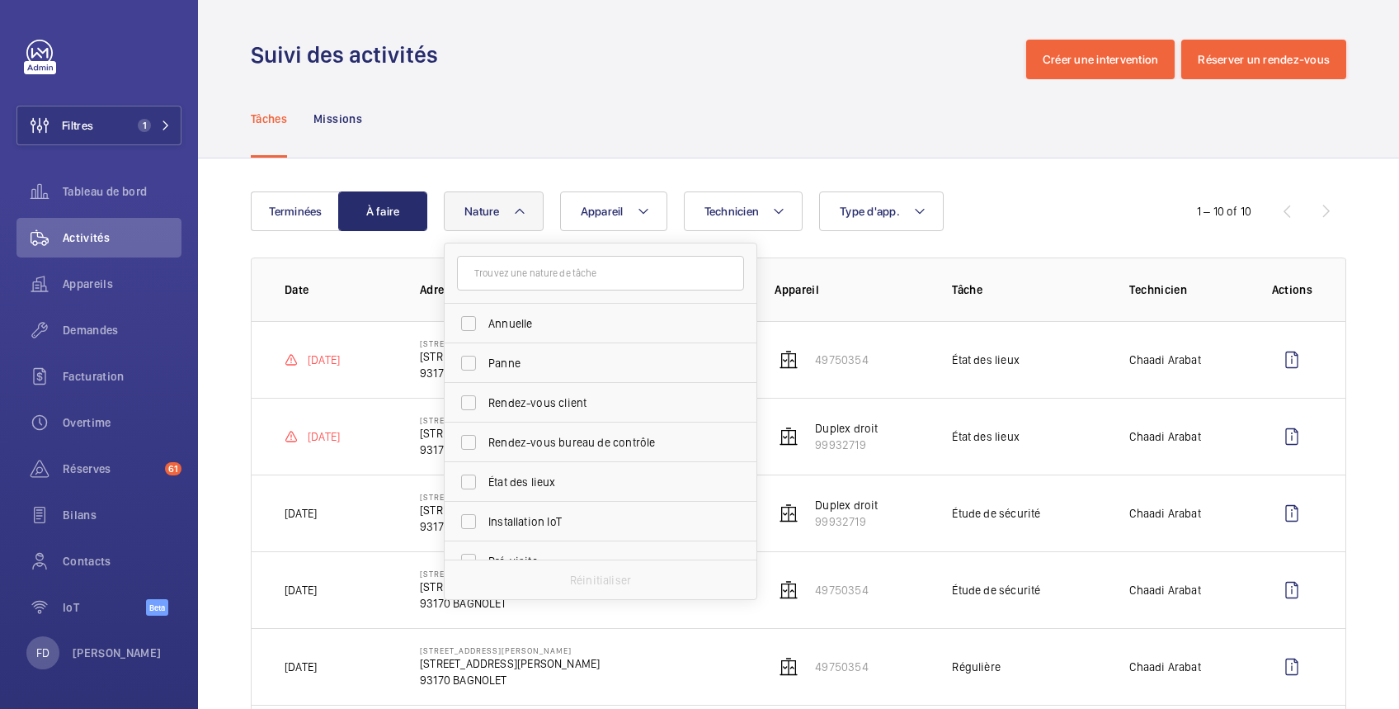
click at [530, 112] on div "Tâches Missions" at bounding box center [798, 118] width 1095 height 78
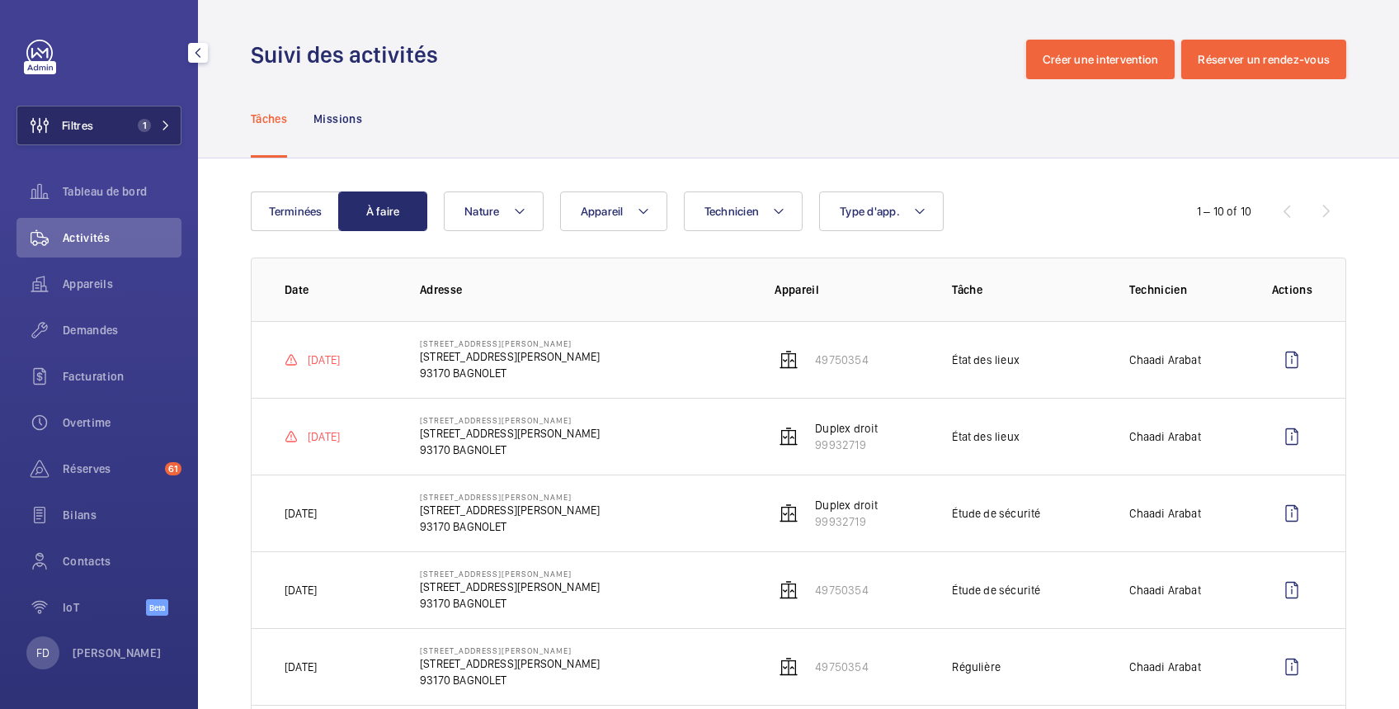
click at [111, 129] on button "Filtres 1" at bounding box center [98, 126] width 165 height 40
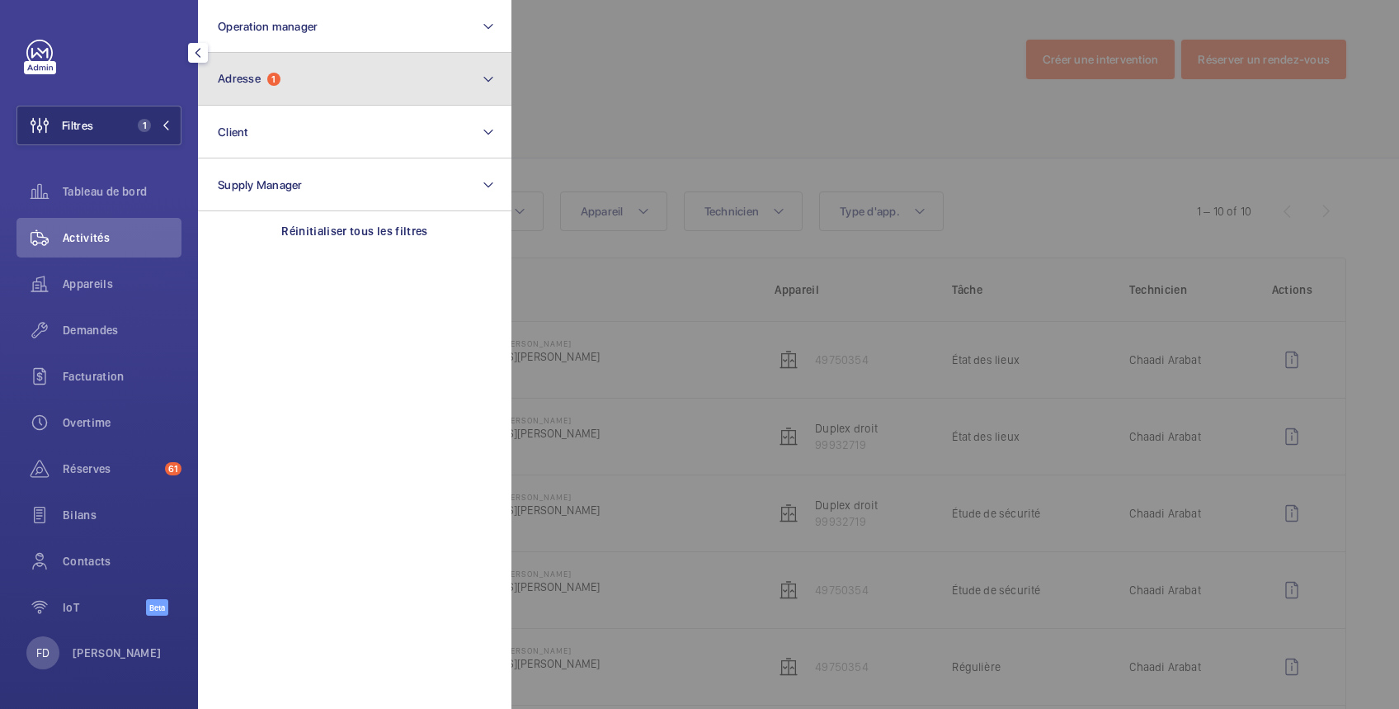
click at [234, 82] on span "Adresse" at bounding box center [239, 78] width 43 height 13
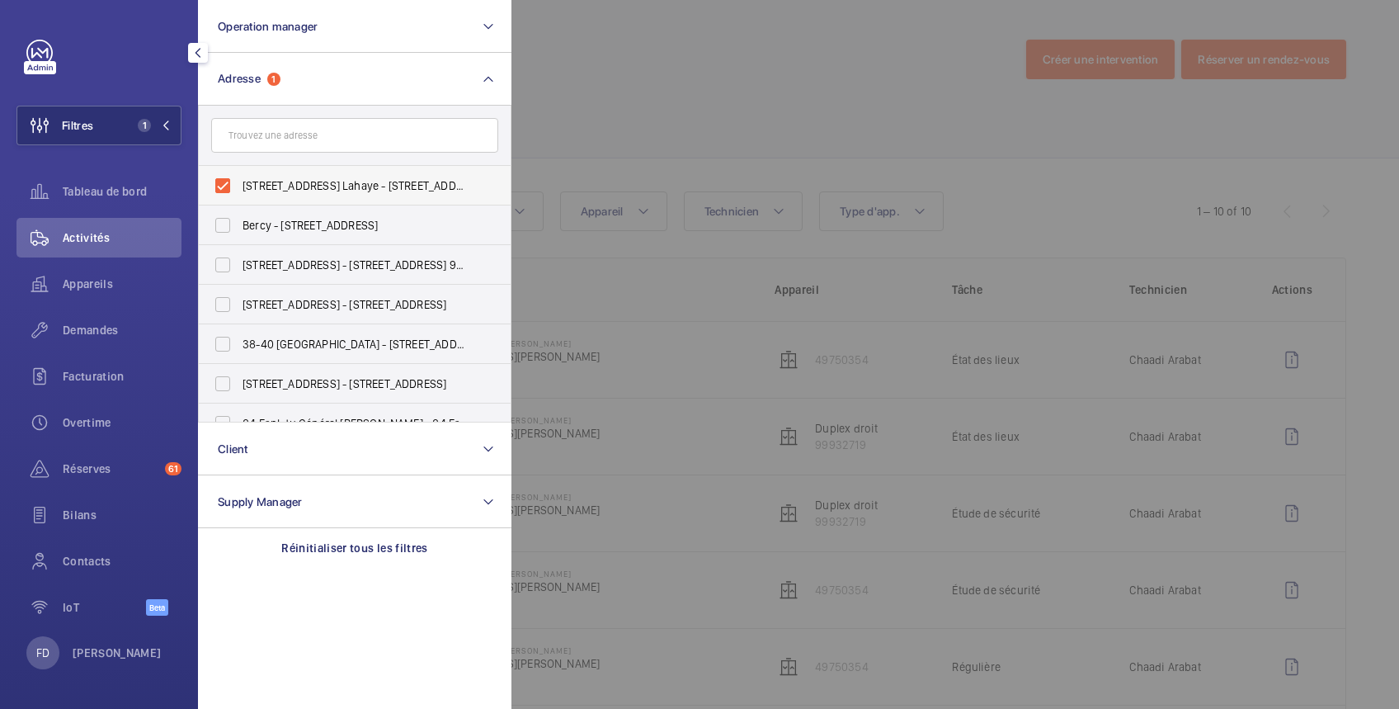
click at [242, 182] on span "[STREET_ADDRESS] Lahaye - [STREET_ADDRESS][PERSON_NAME]" at bounding box center [355, 185] width 227 height 16
click at [239, 182] on input "[STREET_ADDRESS] Lahaye - [STREET_ADDRESS][PERSON_NAME]" at bounding box center [222, 185] width 33 height 33
checkbox input "false"
click at [609, 47] on div at bounding box center [1210, 354] width 1399 height 709
